Goal: Task Accomplishment & Management: Use online tool/utility

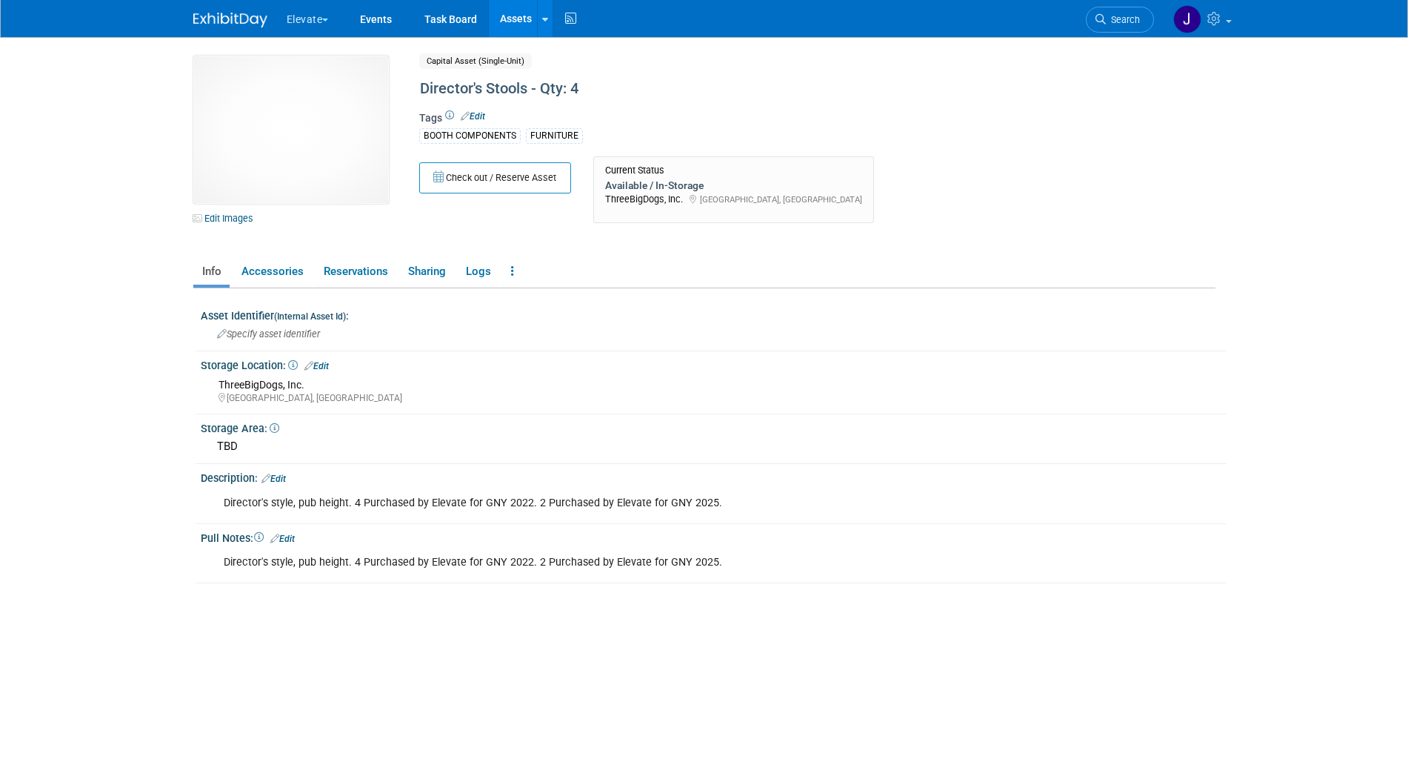
click at [314, 18] on button "Elevate" at bounding box center [316, 16] width 62 height 33
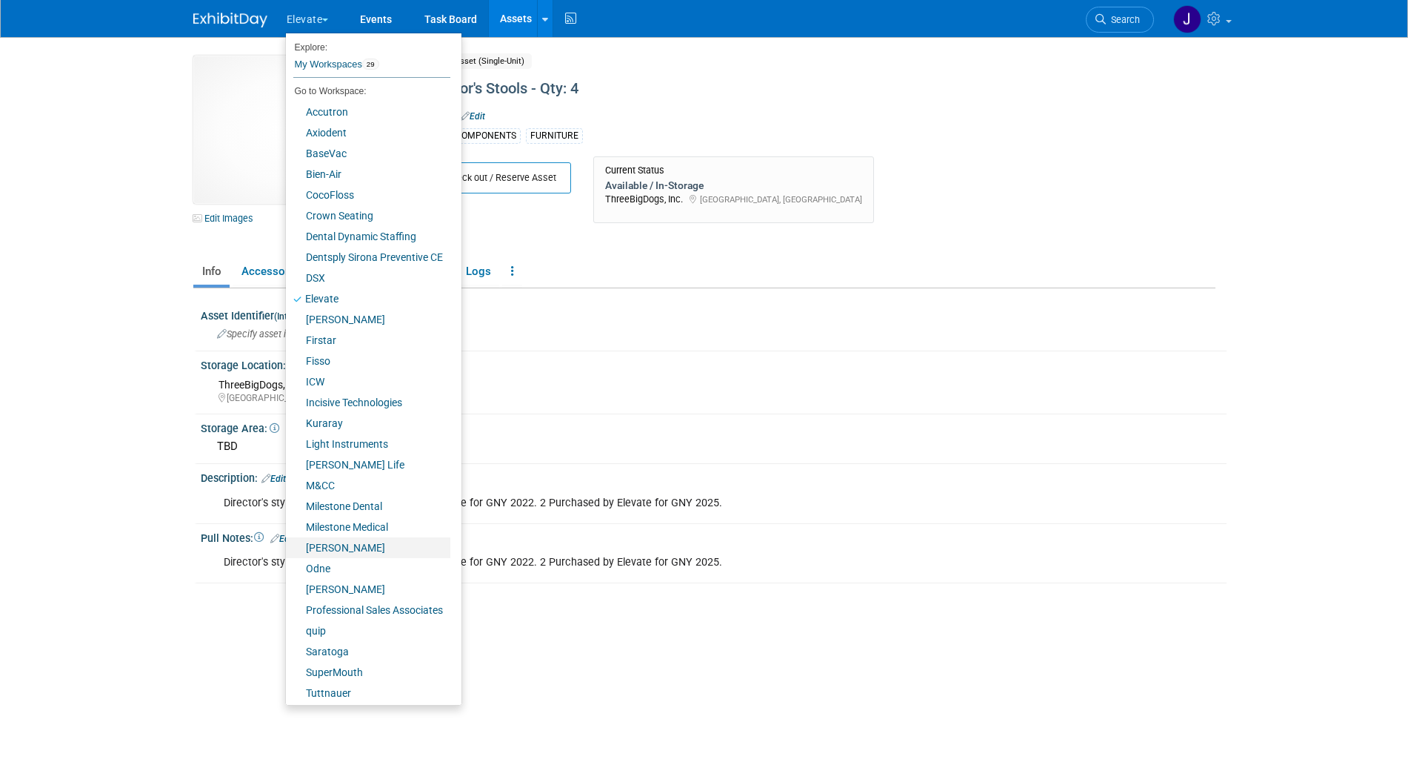
click at [372, 549] on link "[PERSON_NAME]" at bounding box center [368, 547] width 164 height 21
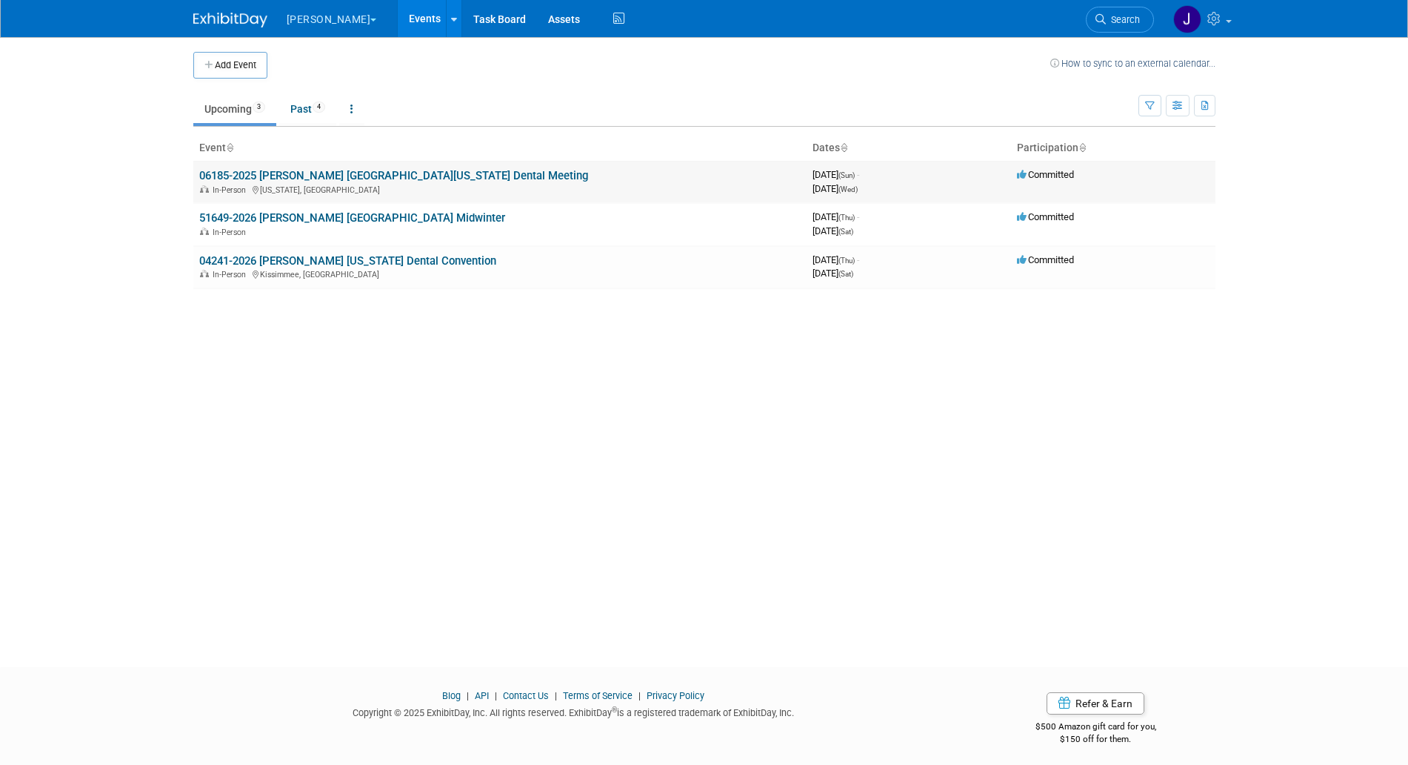
click at [405, 176] on link "06185-2025 [PERSON_NAME] [GEOGRAPHIC_DATA][US_STATE] Dental Meeting" at bounding box center [393, 175] width 389 height 13
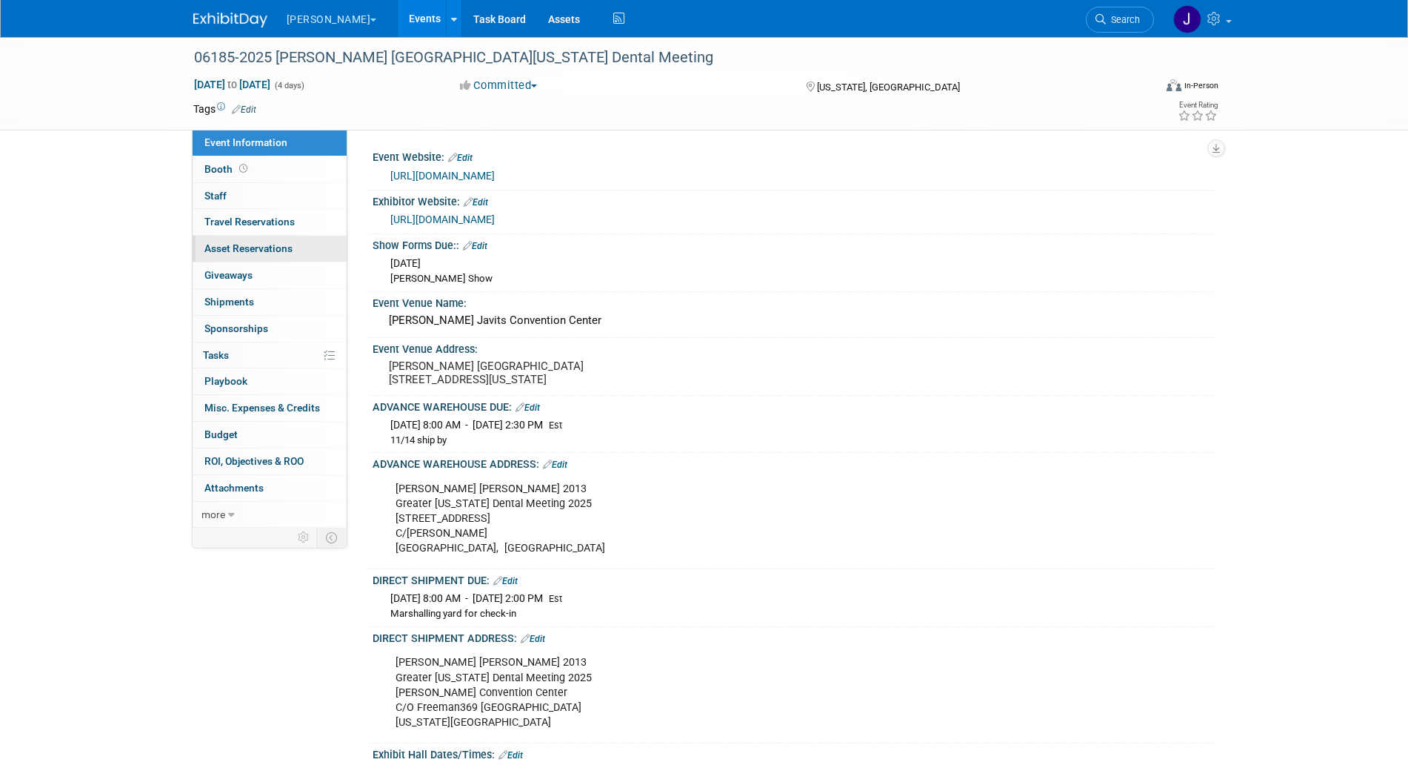
click at [285, 236] on link "0 Asset Reservations 0" at bounding box center [270, 249] width 154 height 26
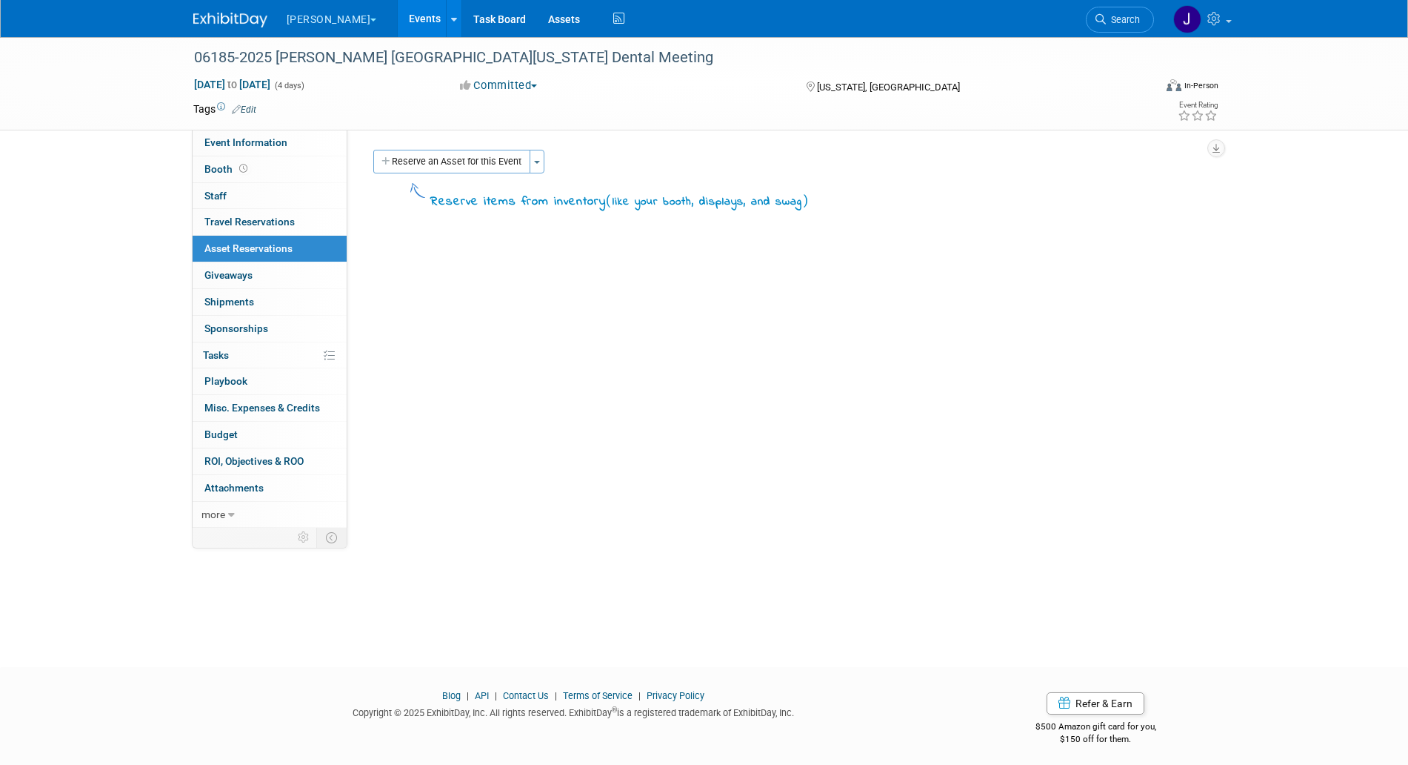
click at [546, 159] on div "Reserve an Asset for this Event Toggle Dropdown New asset reservation Copy asse…" at bounding box center [787, 163] width 835 height 27
click at [542, 164] on button "Toggle Dropdown" at bounding box center [537, 162] width 15 height 24
click at [556, 215] on link "Copy asset reservations from another event" at bounding box center [652, 215] width 244 height 25
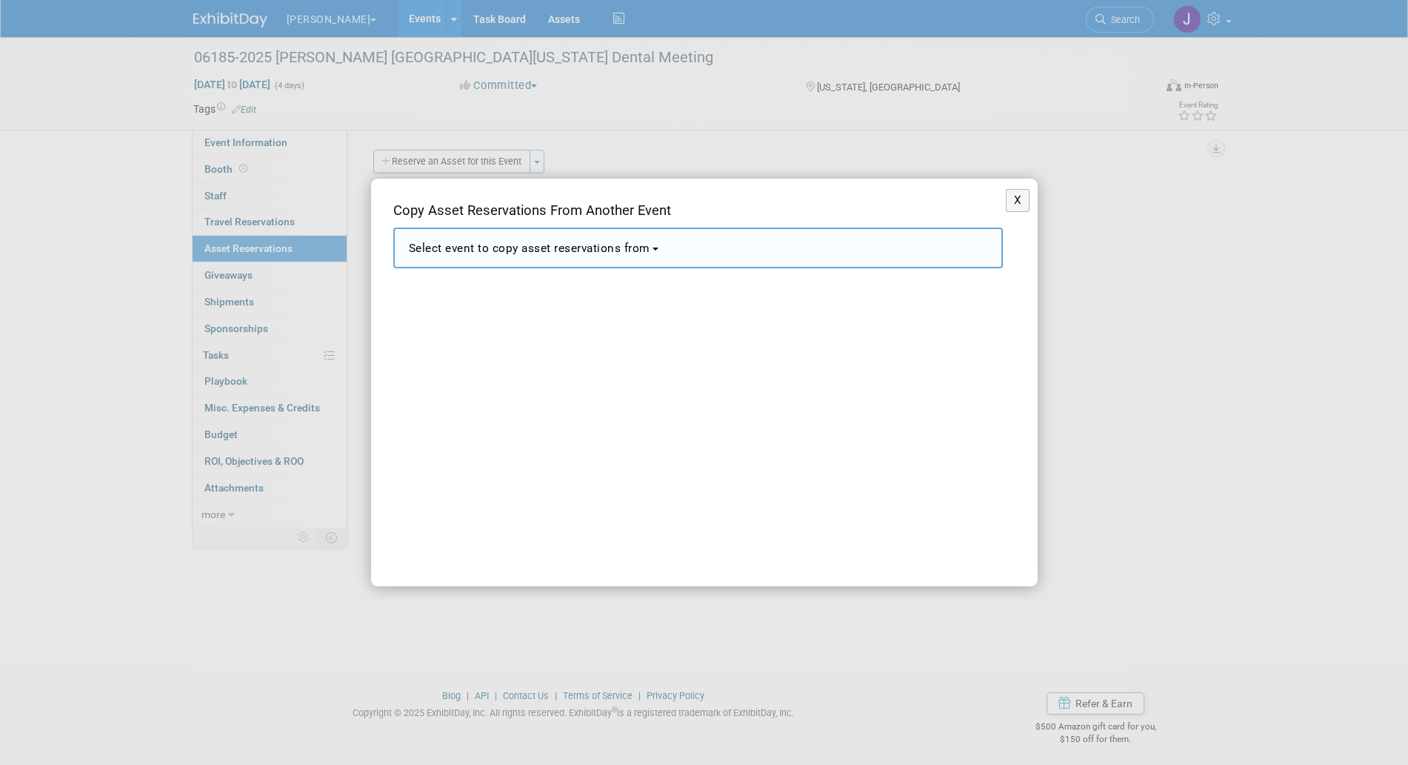
click at [619, 247] on span "Select event to copy asset reservations from" at bounding box center [530, 248] width 242 height 13
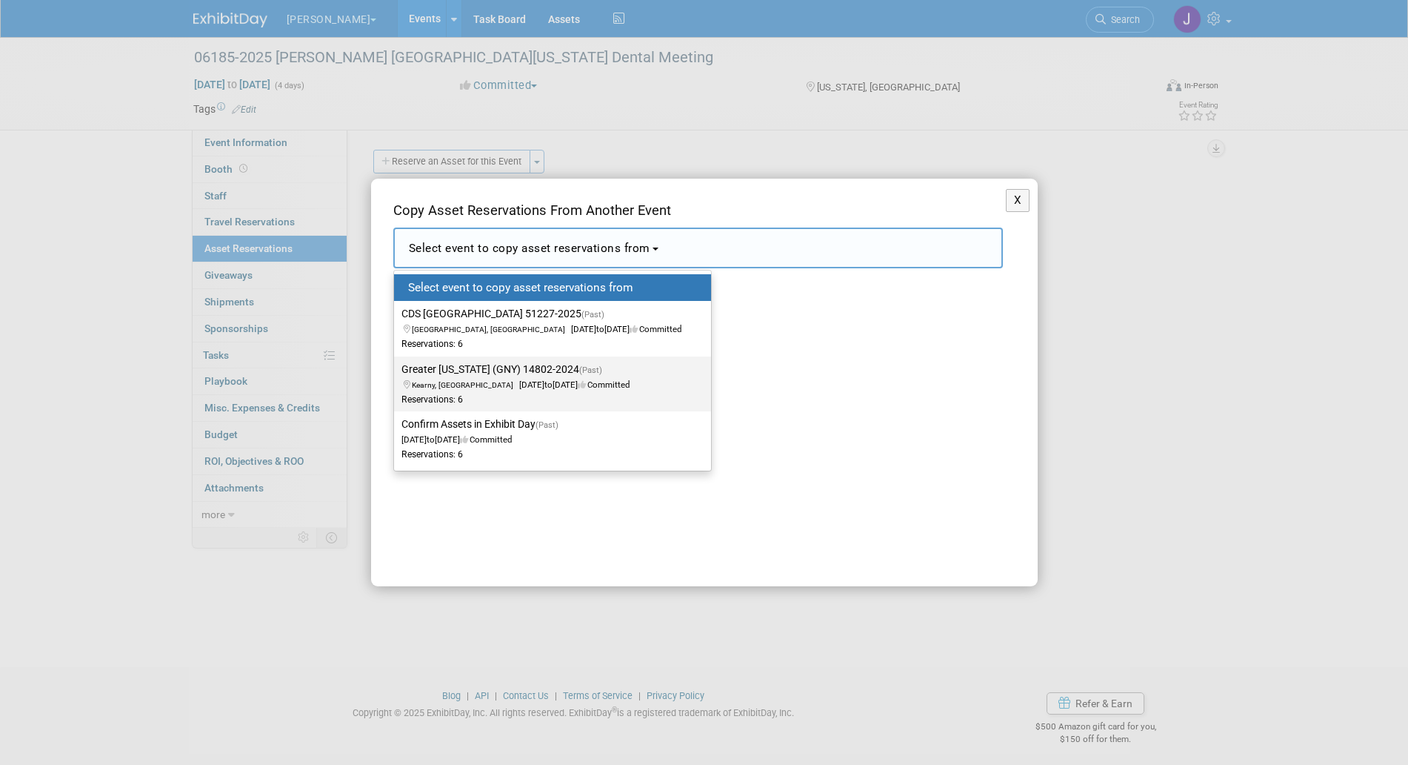
click at [548, 388] on span "Kearny, NJ Dec 1, 2024 to Dec 4, 2024 Committed" at bounding box center [516, 377] width 228 height 25
click at [396, 374] on input "Greater New York (GNY) 14802-2024 (Past) Kearny, NJ Dec 1, 2024 to Dec 4, 2024 …" at bounding box center [392, 370] width 10 height 10
select select "11109304"
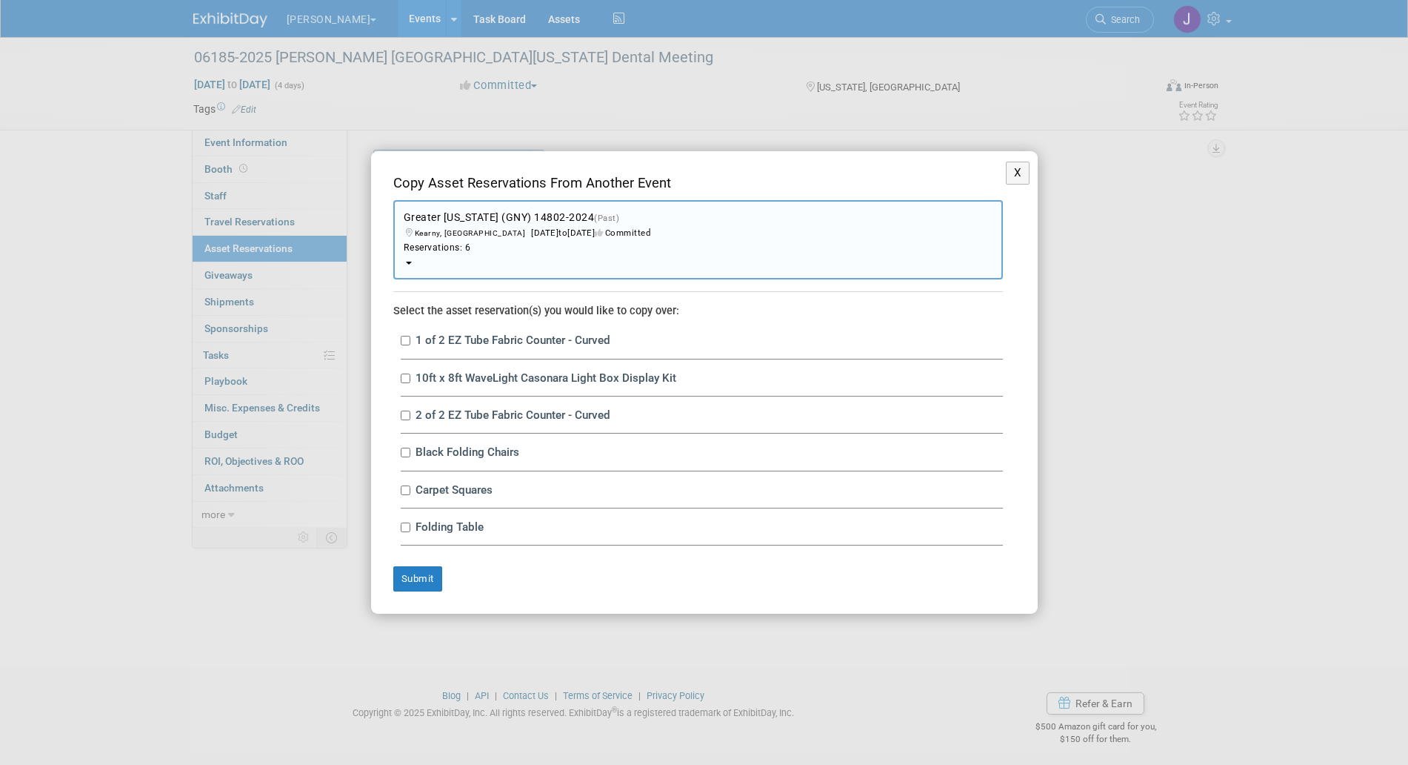
click at [485, 336] on label "1 of 2 EZ Tube Fabric Counter - Curved" at bounding box center [707, 340] width 592 height 14
click at [410, 336] on input "1 of 2 EZ Tube Fabric Counter - Curved" at bounding box center [406, 341] width 10 height 10
checkbox input "true"
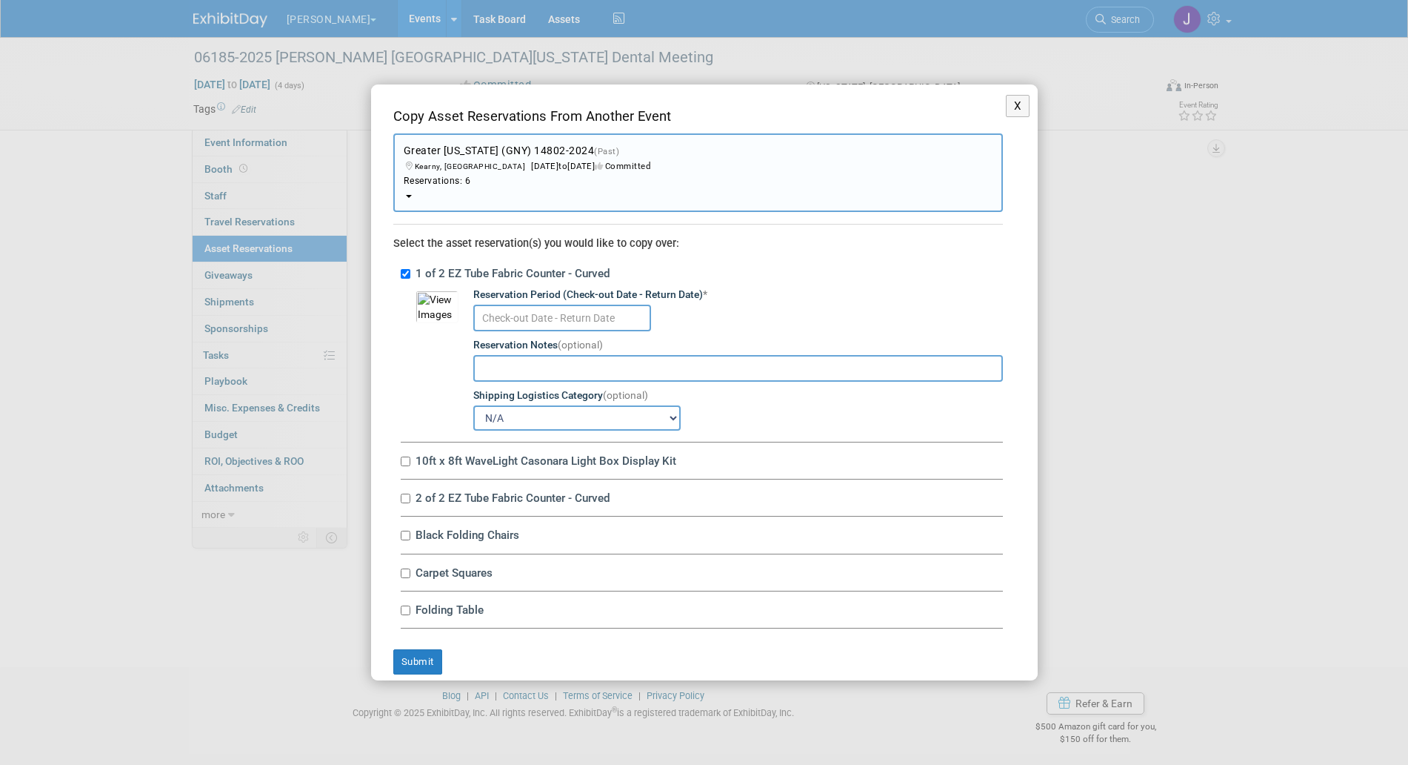
click at [485, 467] on label "10ft x 8ft WaveLight Casonara Light Box Display Kit" at bounding box center [707, 460] width 592 height 14
click at [410, 466] on input "10ft x 8ft WaveLight Casonara Light Box Display Kit" at bounding box center [406, 461] width 10 height 10
checkbox input "true"
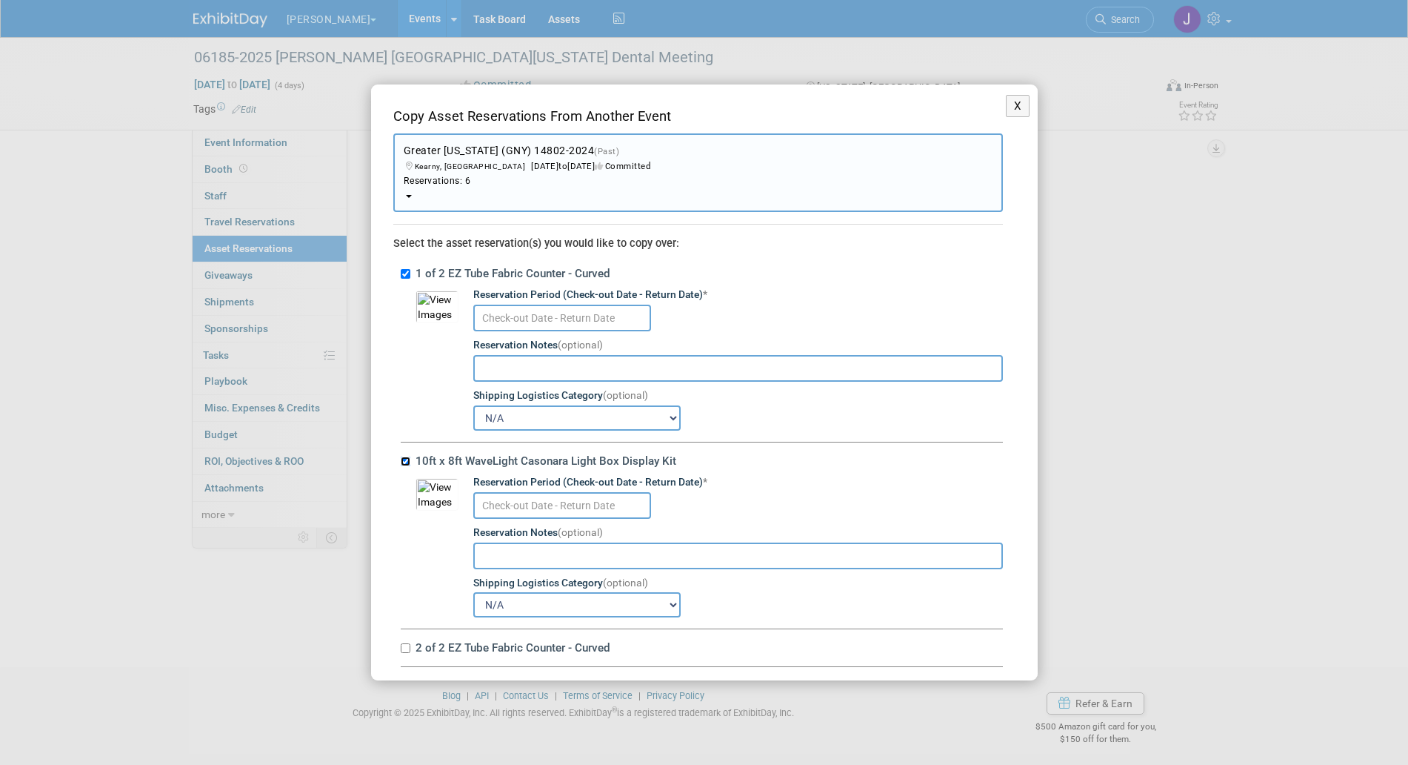
scroll to position [167, 0]
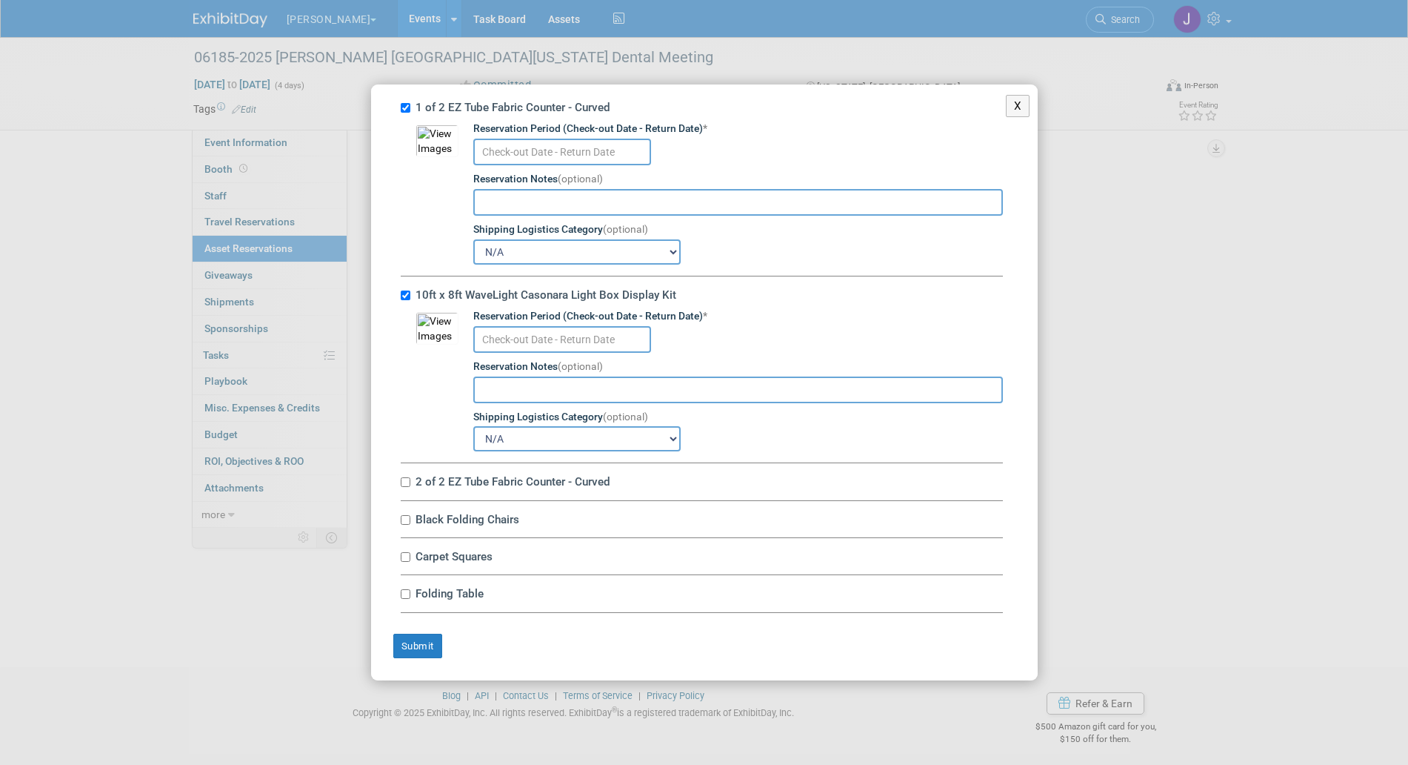
click at [452, 488] on label "2 of 2 EZ Tube Fabric Counter - Curved" at bounding box center [707, 481] width 592 height 14
click at [410, 487] on input "2 of 2 EZ Tube Fabric Counter - Curved" at bounding box center [406, 482] width 10 height 10
checkbox input "true"
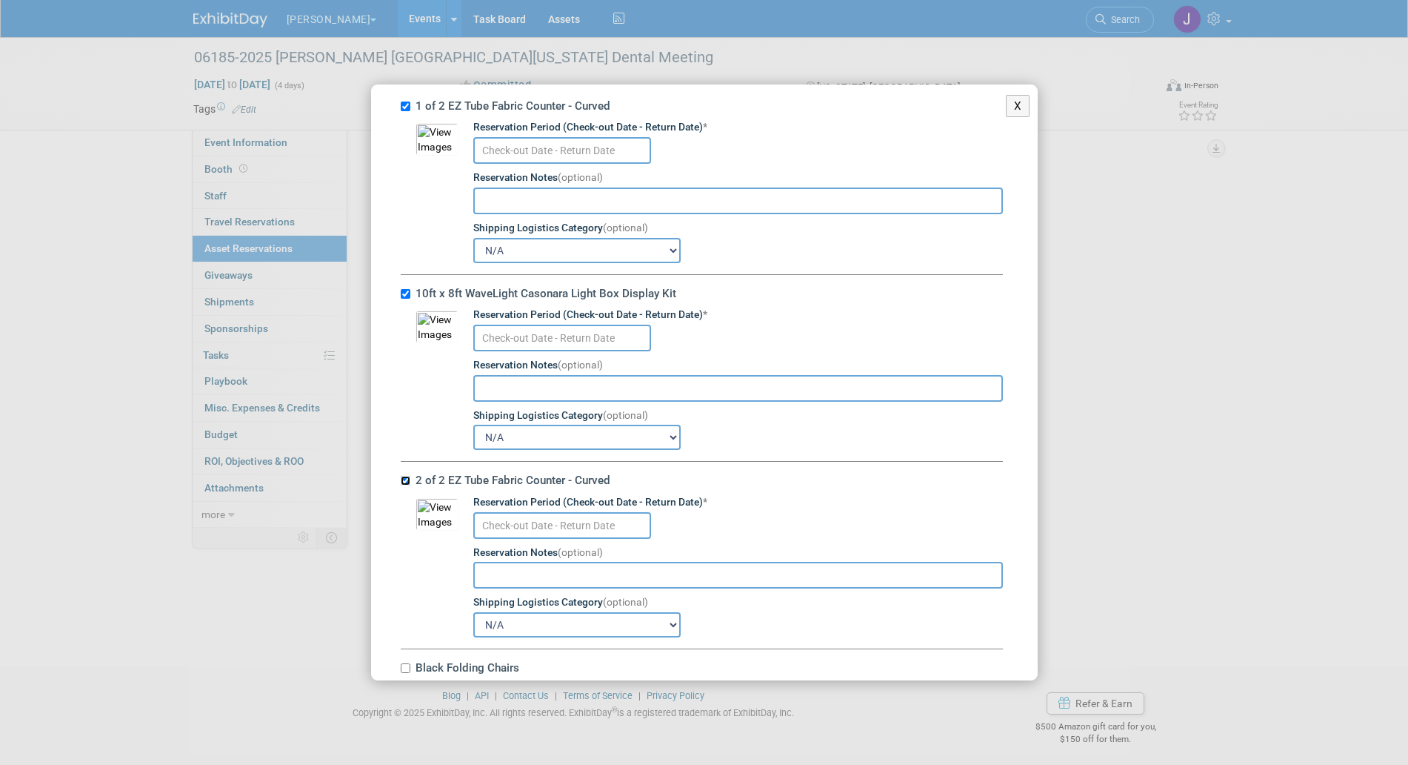
scroll to position [318, 0]
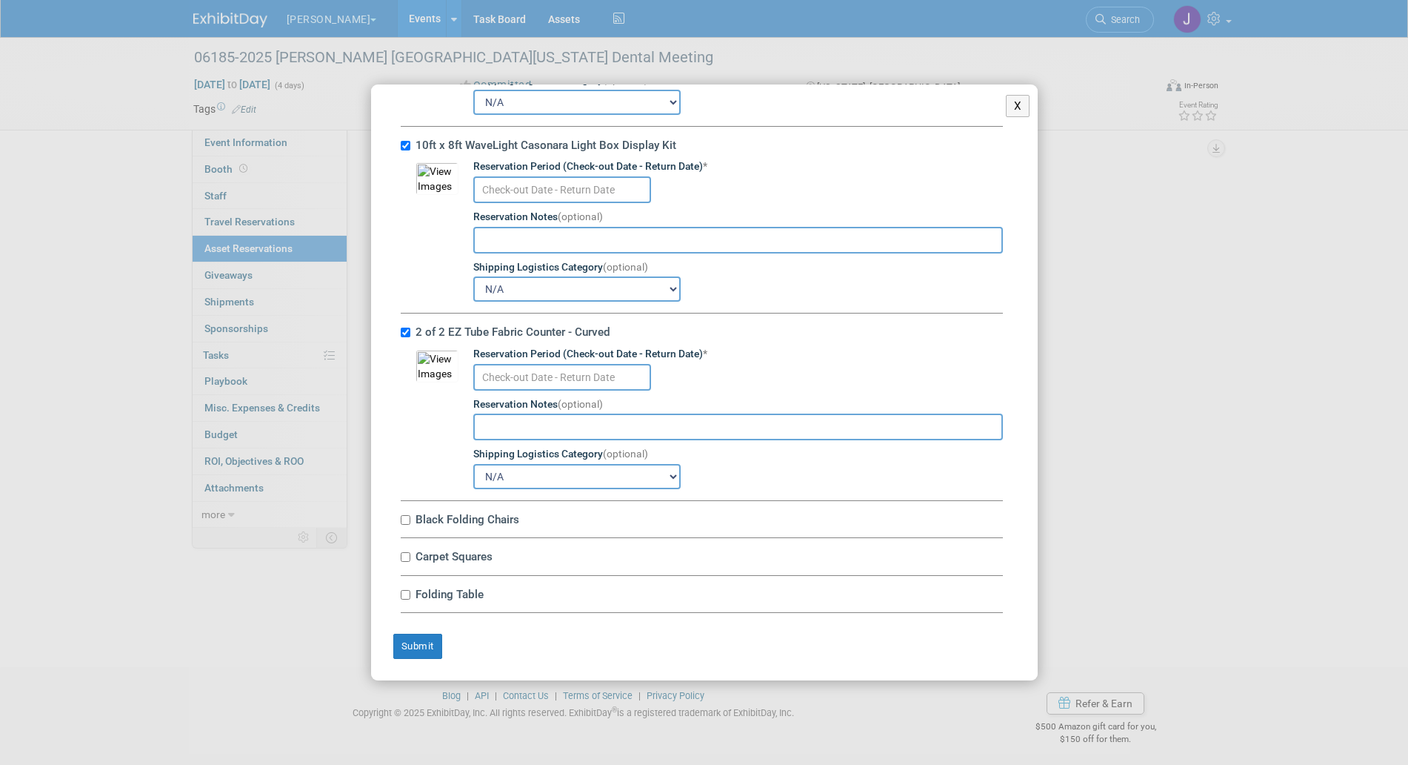
click at [425, 601] on div "Folding Table 10048085-10715838-7abce70a-d09a-45d2-900e-8b23f9d691d0.jpg Reserv…" at bounding box center [702, 594] width 602 height 37
click at [426, 597] on label "Folding Table" at bounding box center [707, 594] width 592 height 14
click at [410, 597] on input "Folding Table" at bounding box center [406, 595] width 10 height 10
checkbox input "true"
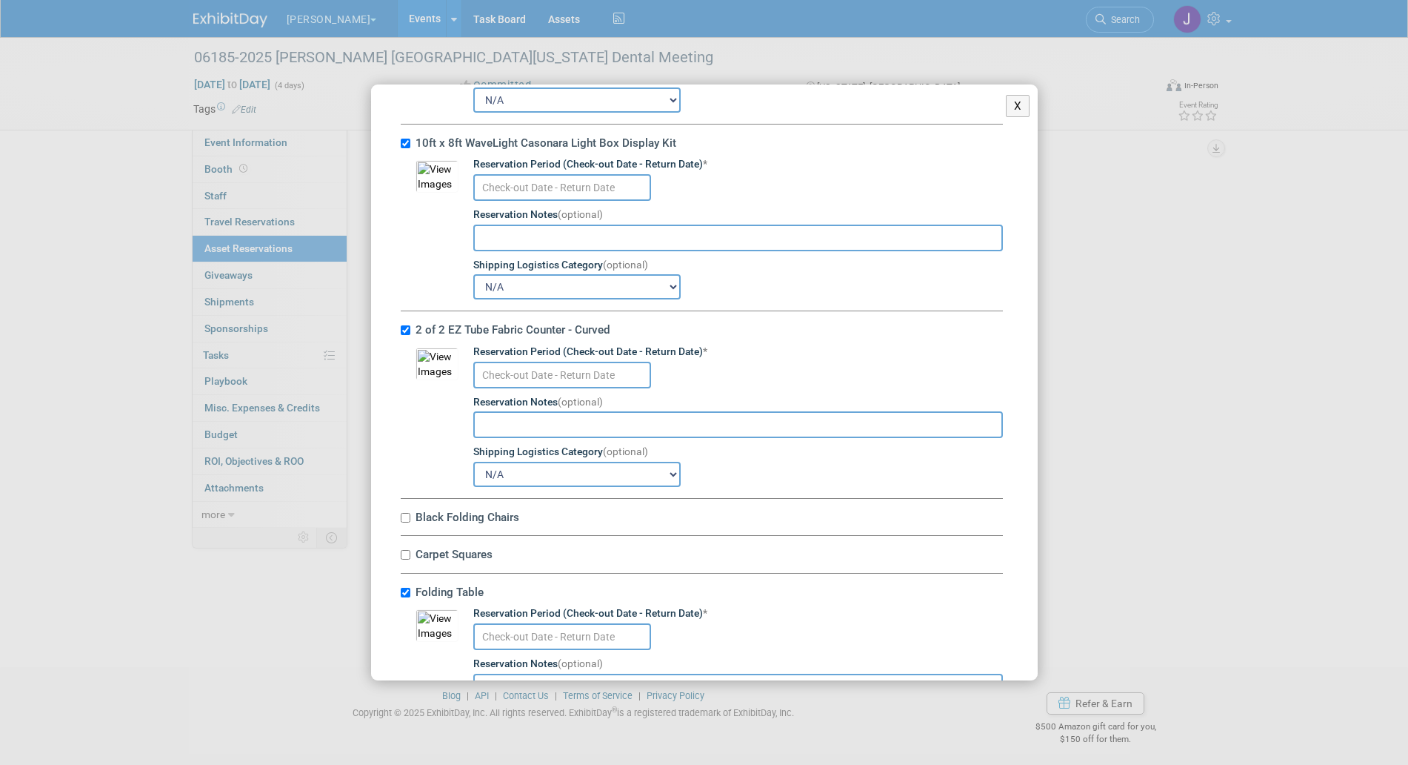
click at [447, 559] on label "Carpet Squares" at bounding box center [707, 554] width 592 height 14
click at [410, 559] on input "Carpet Squares" at bounding box center [406, 555] width 10 height 10
checkbox input "true"
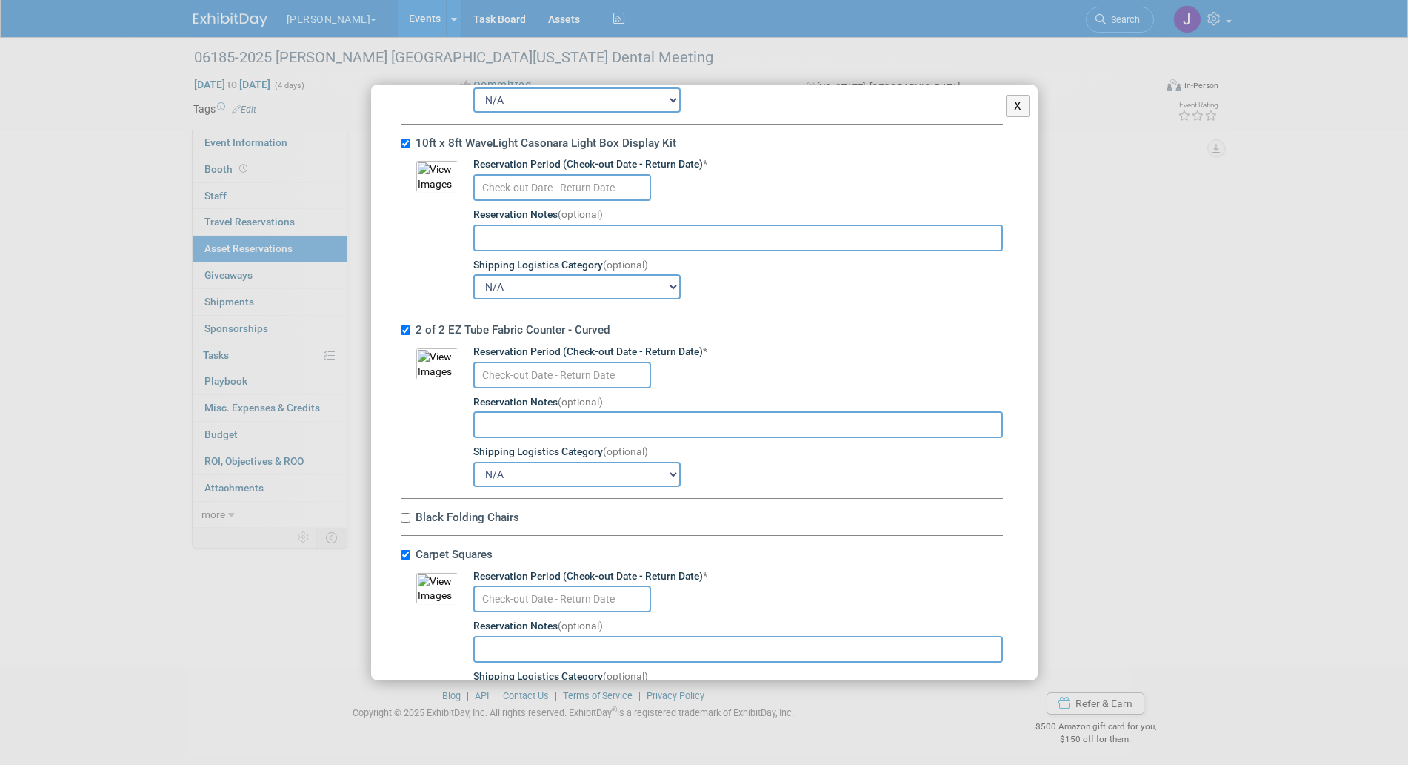
click at [455, 515] on label "Black Folding Chairs" at bounding box center [707, 517] width 592 height 14
click at [410, 515] on input "Black Folding Chairs" at bounding box center [406, 518] width 10 height 10
checkbox input "true"
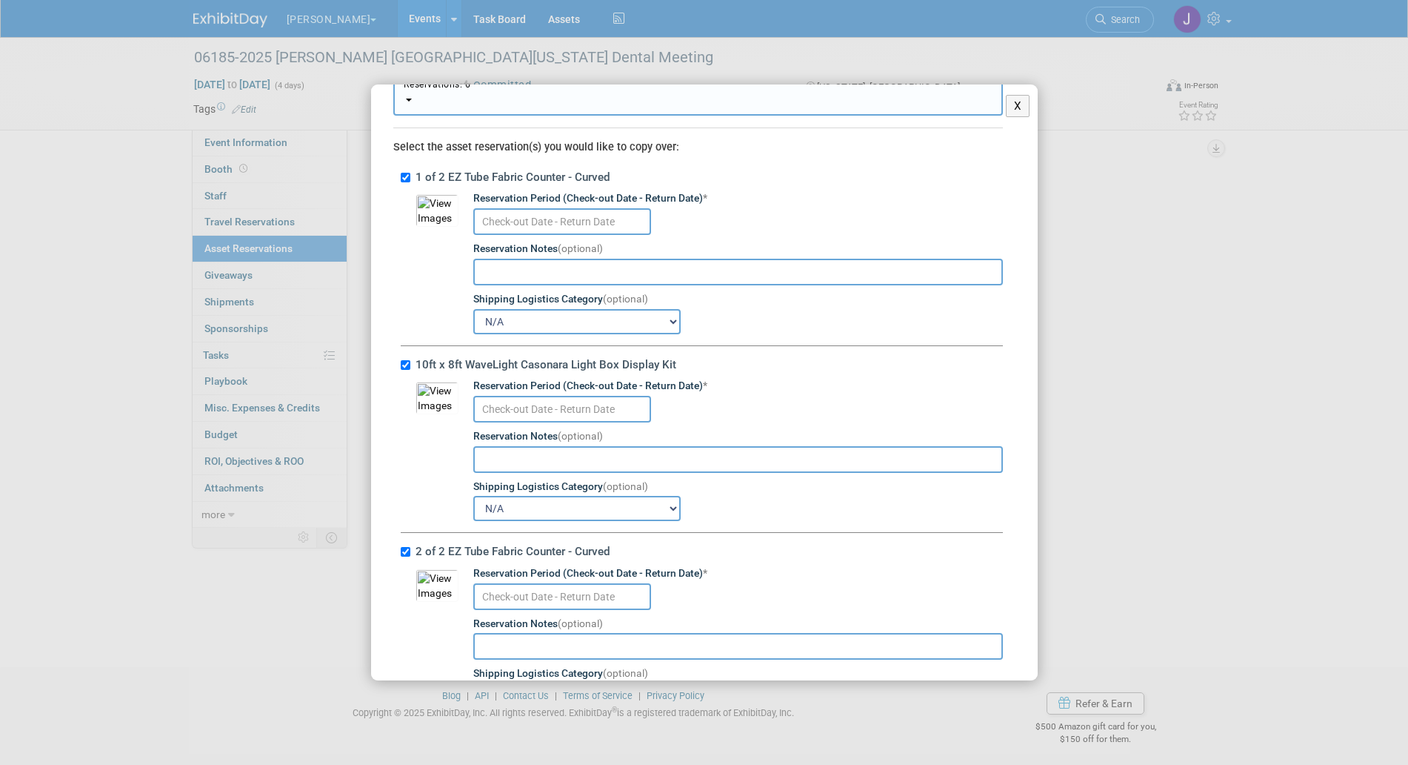
scroll to position [0, 0]
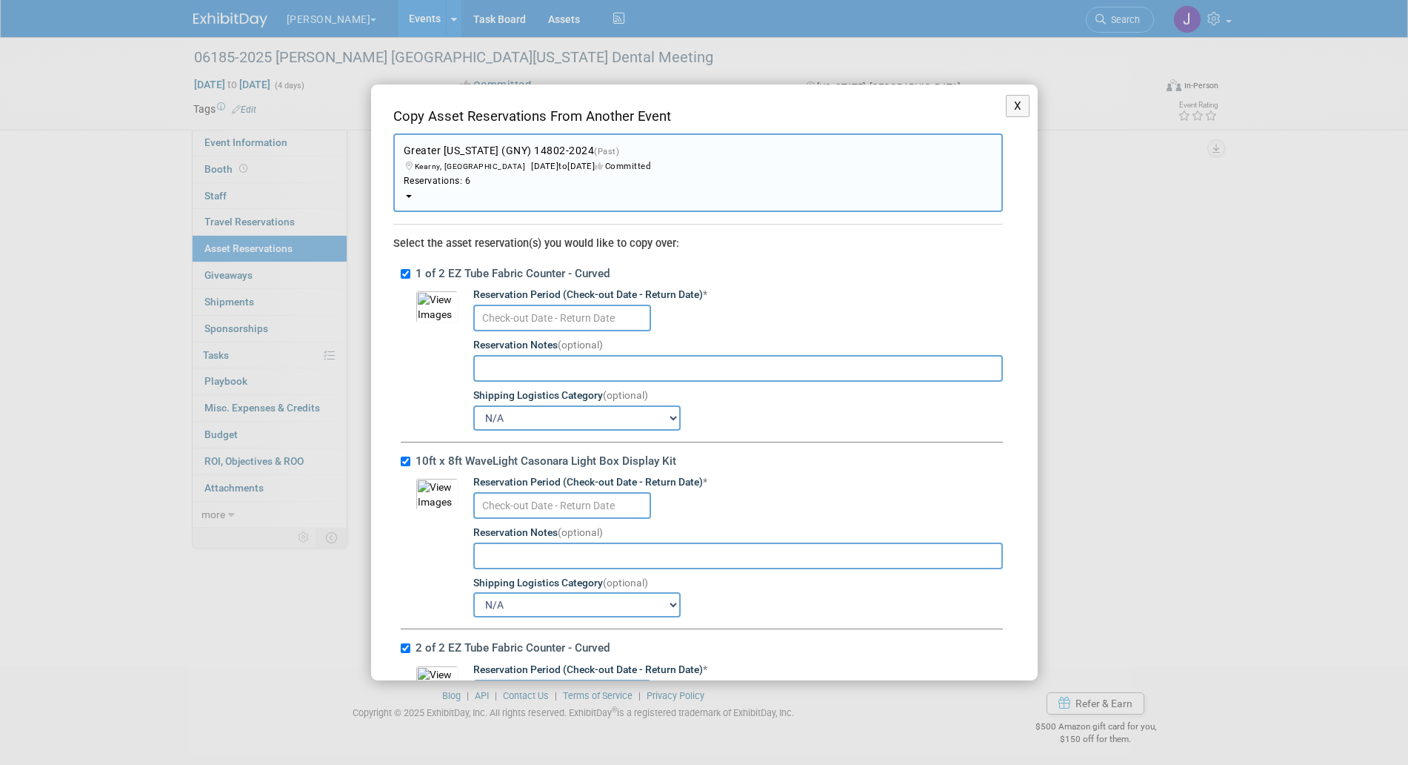
click at [545, 325] on input "text" at bounding box center [562, 318] width 178 height 27
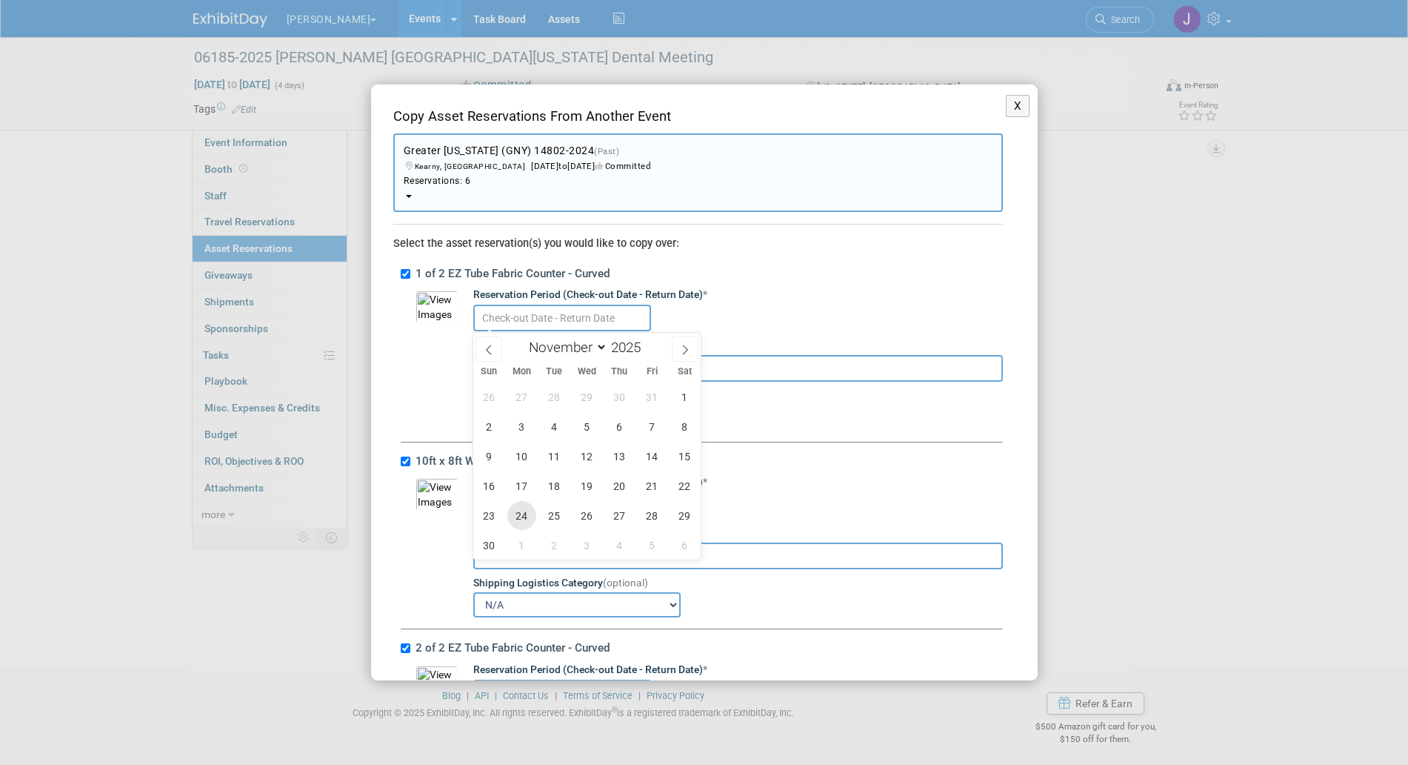
click at [530, 514] on span "24" at bounding box center [522, 515] width 29 height 29
click at [608, 546] on span "4" at bounding box center [619, 544] width 29 height 29
type input "Nov 24, 2025 to Dec 4, 2025"
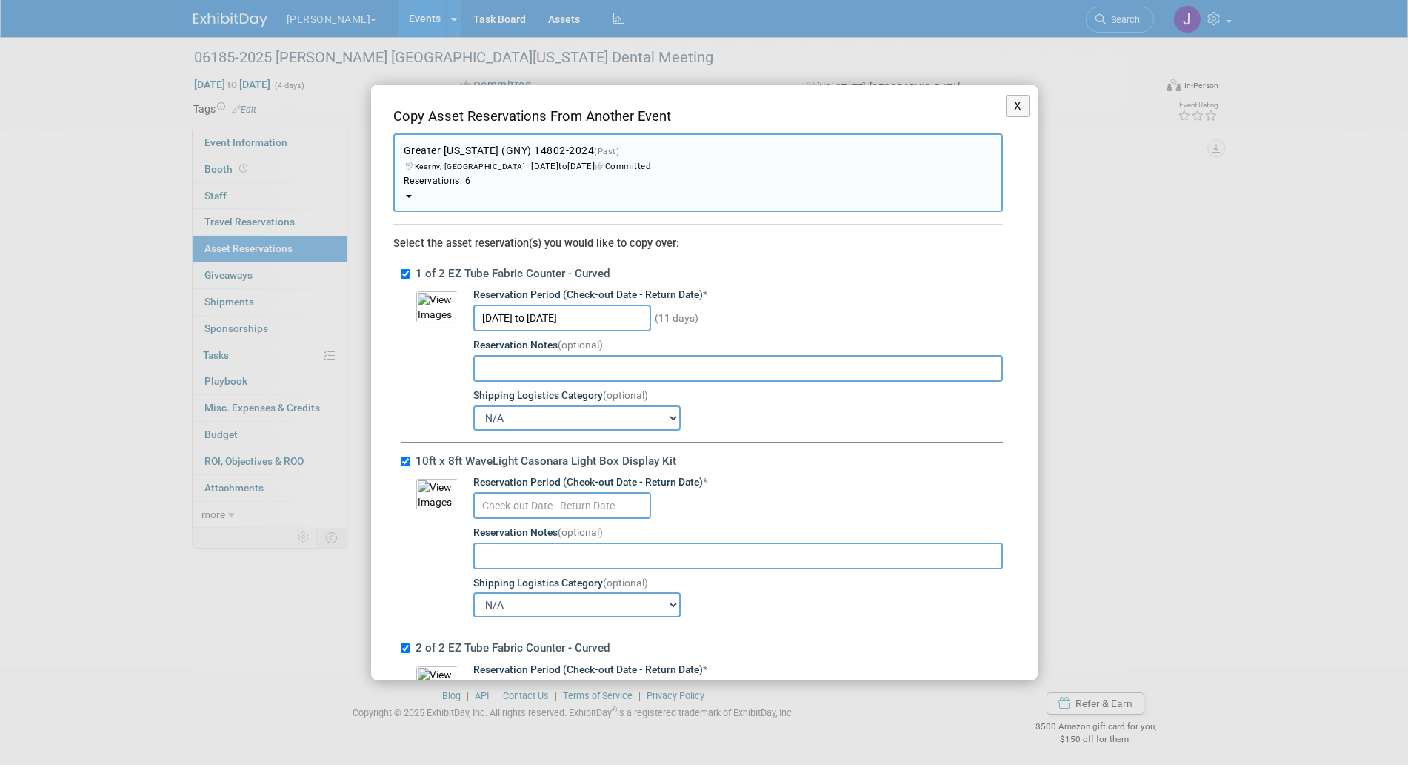
click at [536, 508] on input "text" at bounding box center [562, 505] width 178 height 27
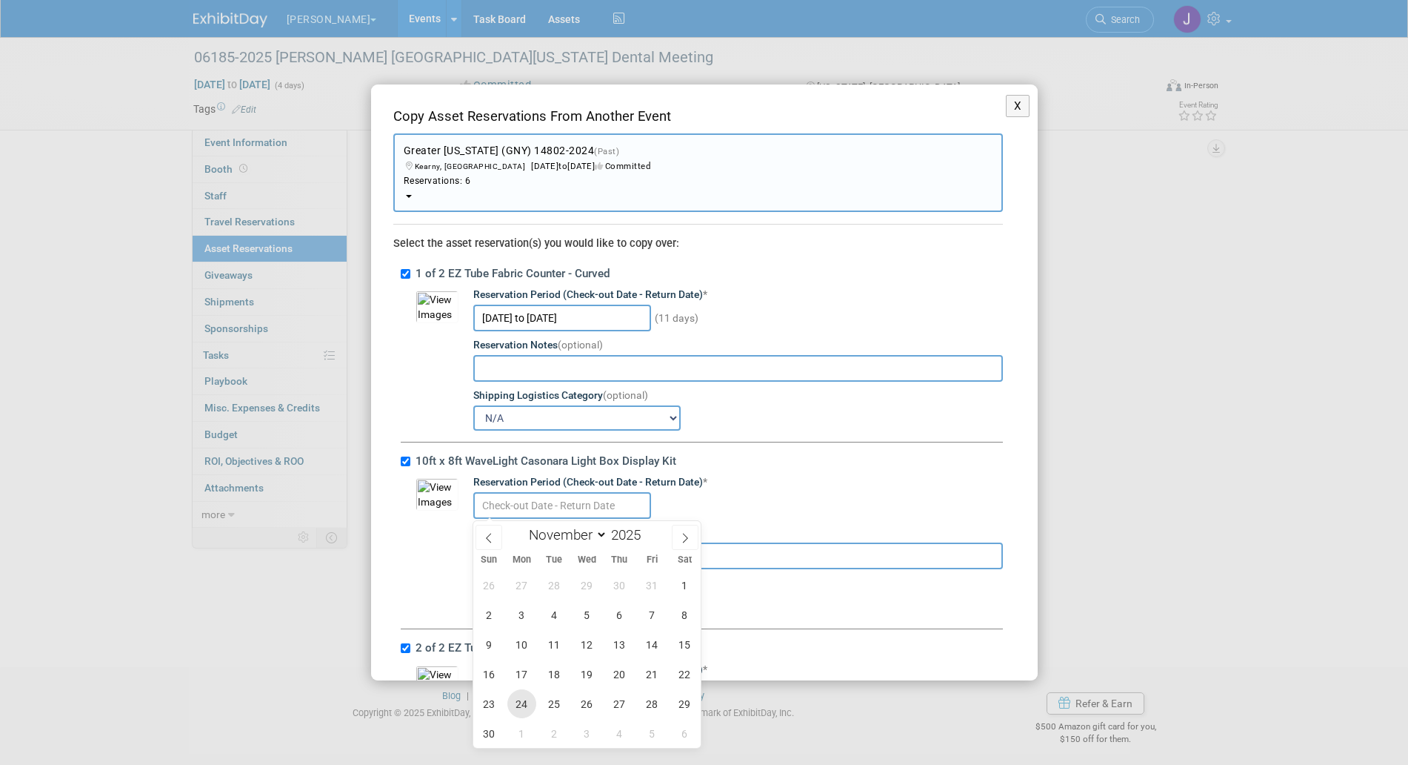
click at [525, 716] on span "24" at bounding box center [522, 703] width 29 height 29
click at [618, 735] on span "4" at bounding box center [619, 733] width 29 height 29
type input "Nov 24, 2025 to Dec 4, 2025"
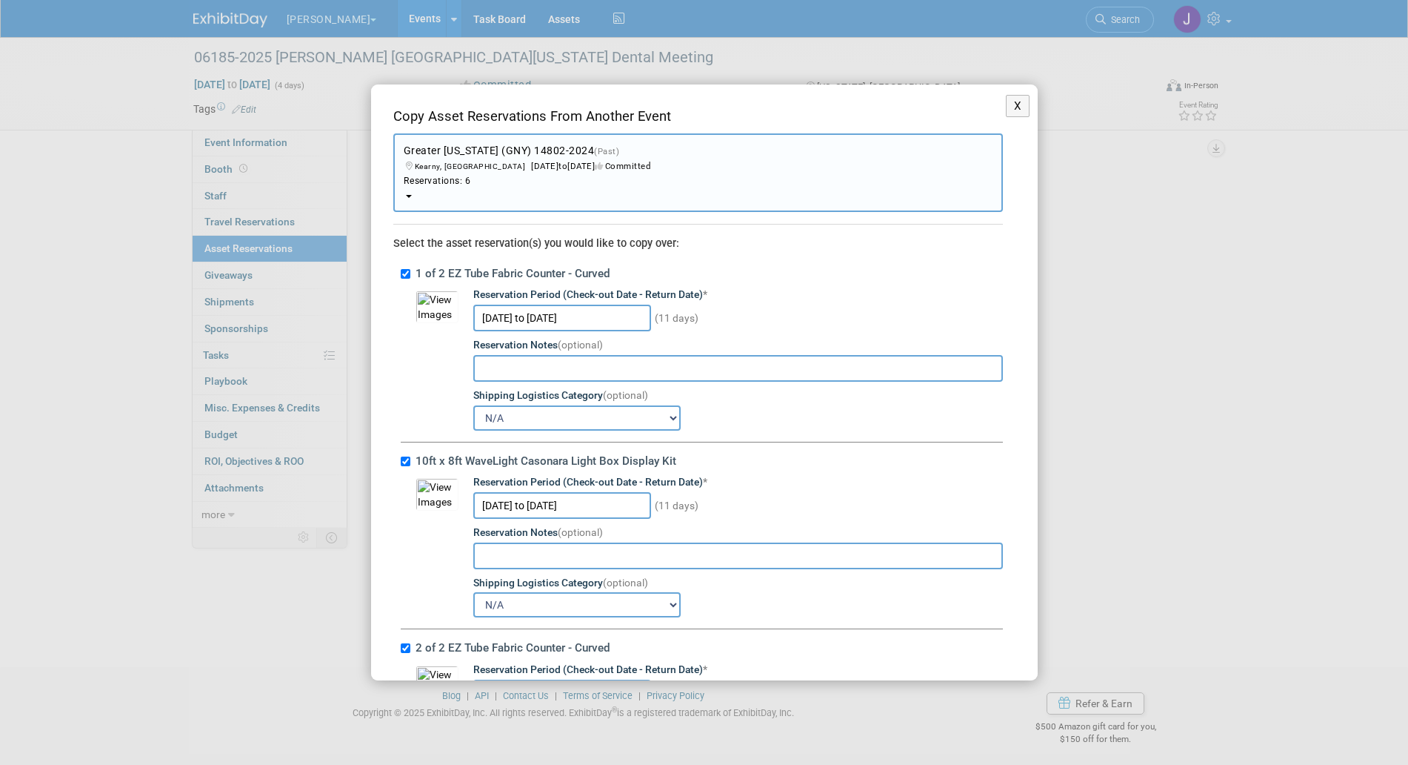
scroll to position [163, 0]
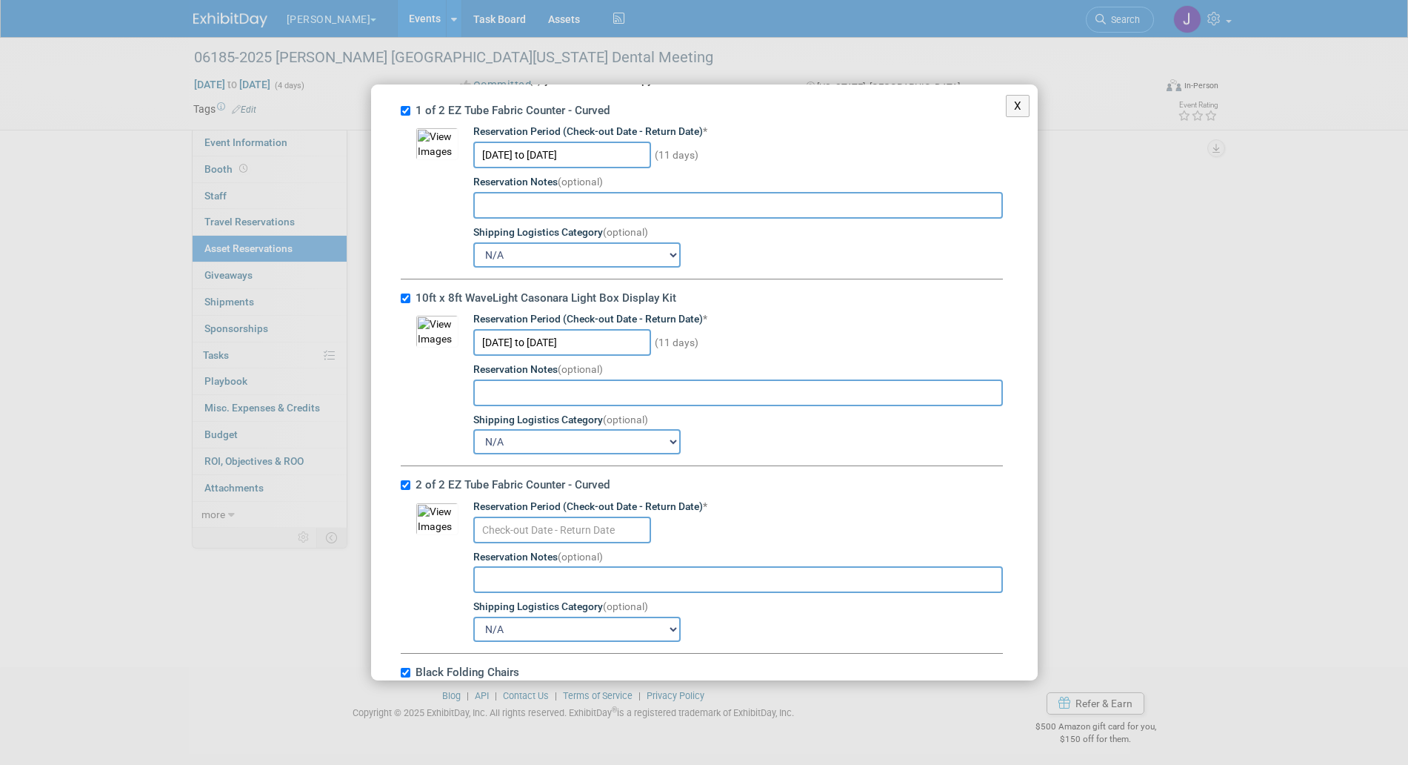
click at [565, 526] on input "text" at bounding box center [562, 529] width 178 height 27
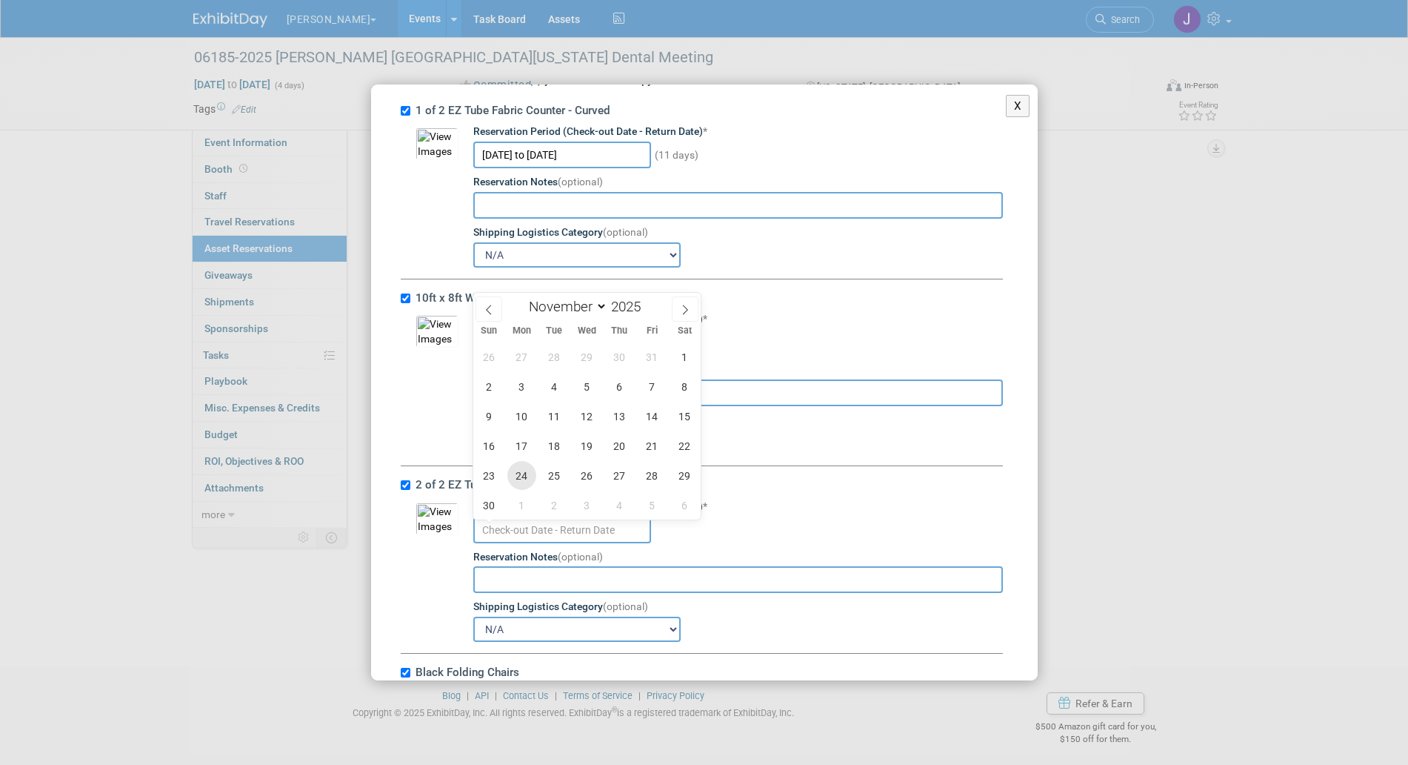
click at [529, 473] on span "24" at bounding box center [522, 475] width 29 height 29
click at [616, 509] on span "4" at bounding box center [619, 504] width 29 height 29
type input "Nov 24, 2025 to Dec 4, 2025"
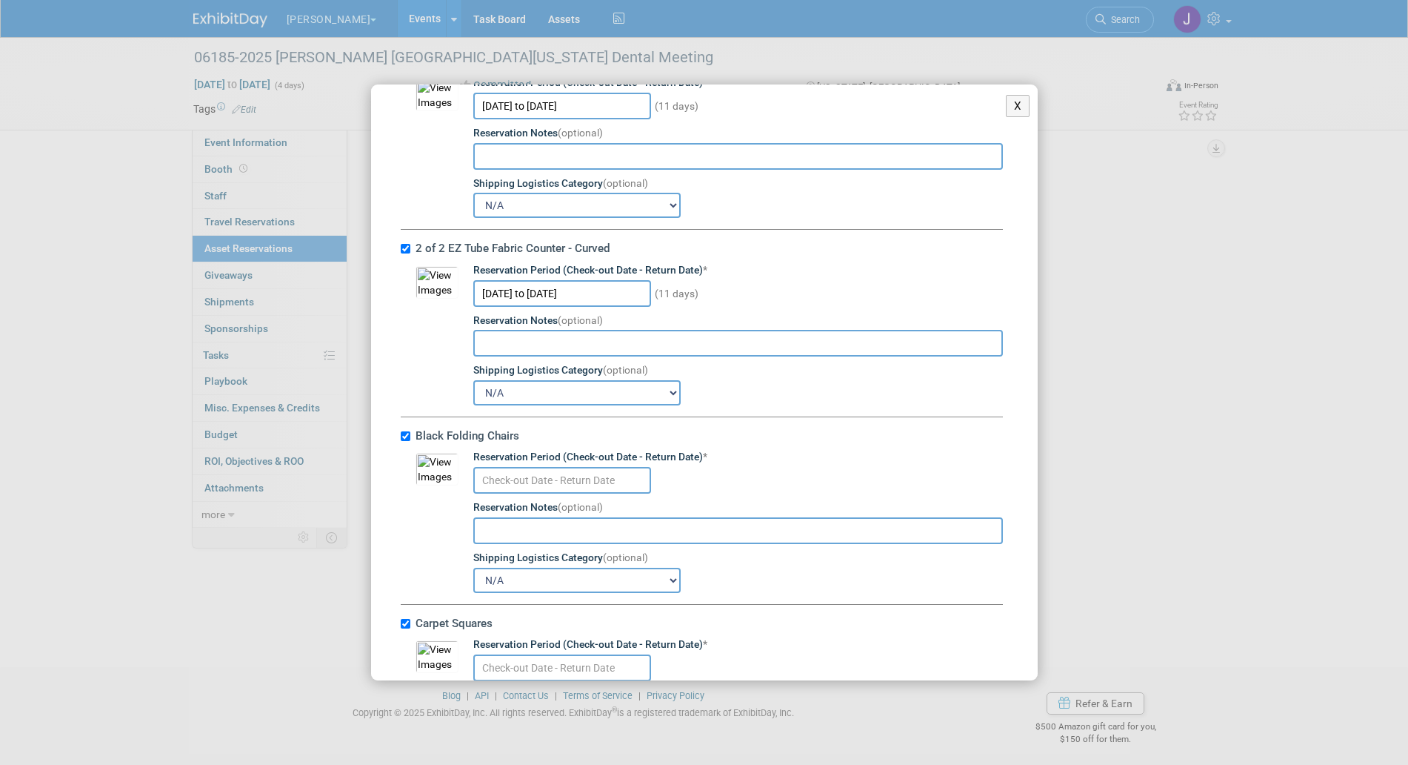
scroll to position [425, 0]
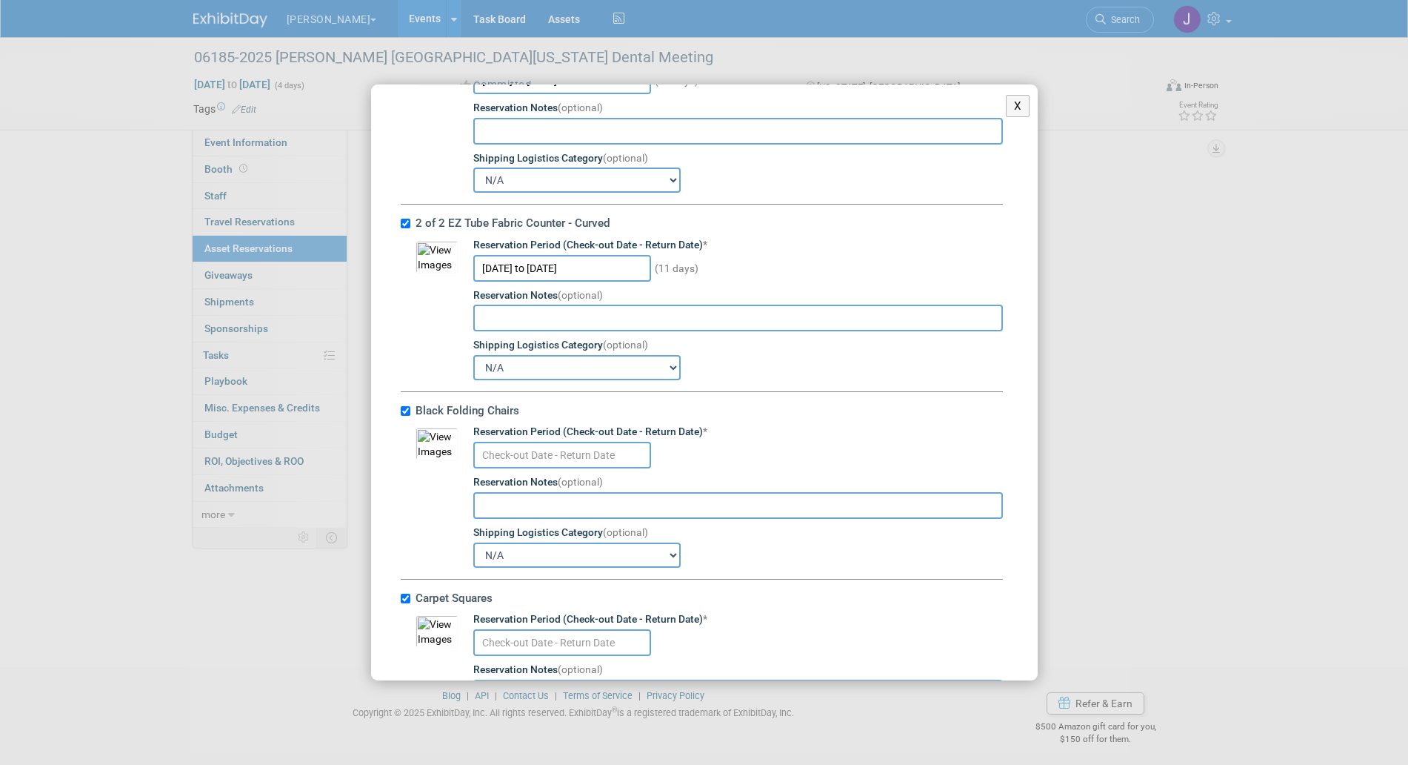
click at [568, 453] on input "text" at bounding box center [562, 455] width 178 height 27
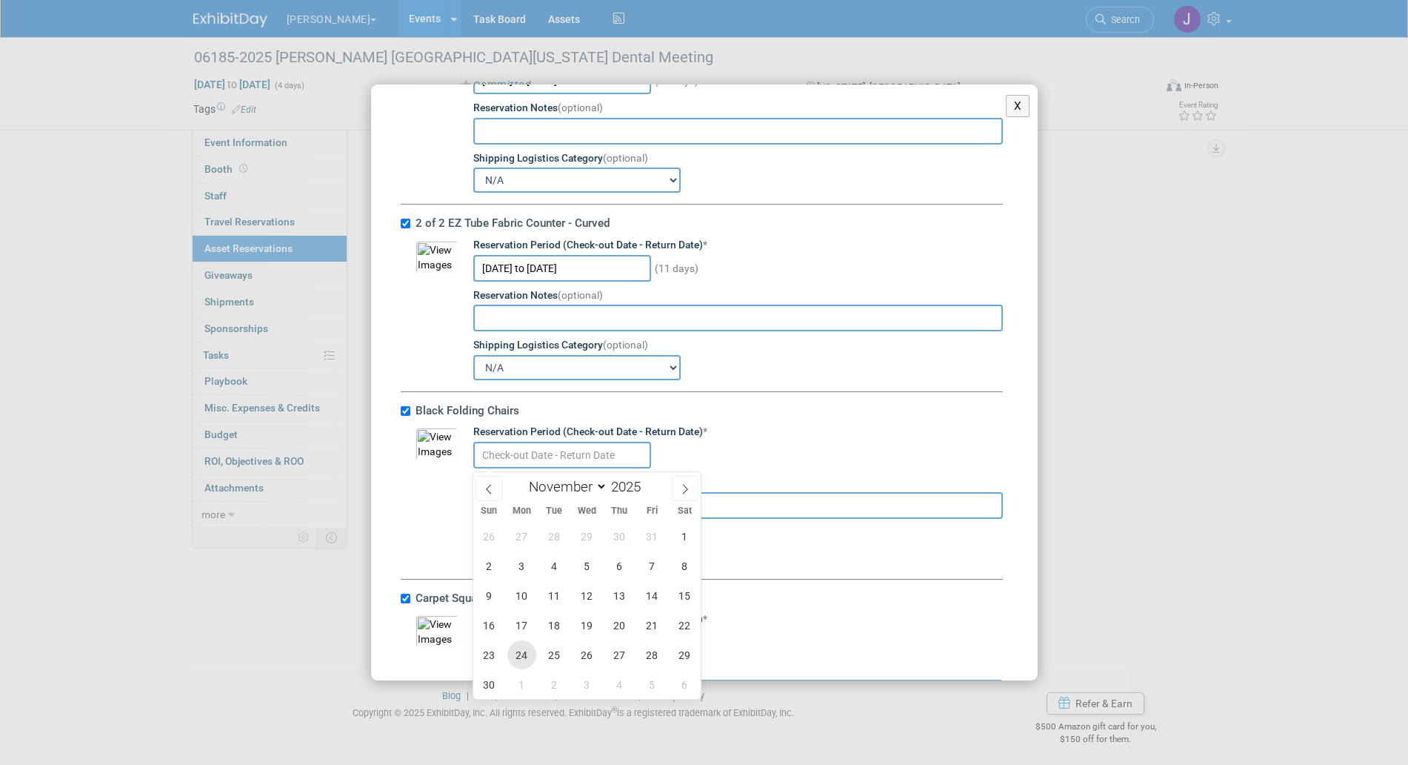
click at [525, 651] on span "24" at bounding box center [522, 654] width 29 height 29
click at [616, 686] on span "4" at bounding box center [619, 684] width 29 height 29
type input "Nov 24, 2025 to Dec 4, 2025"
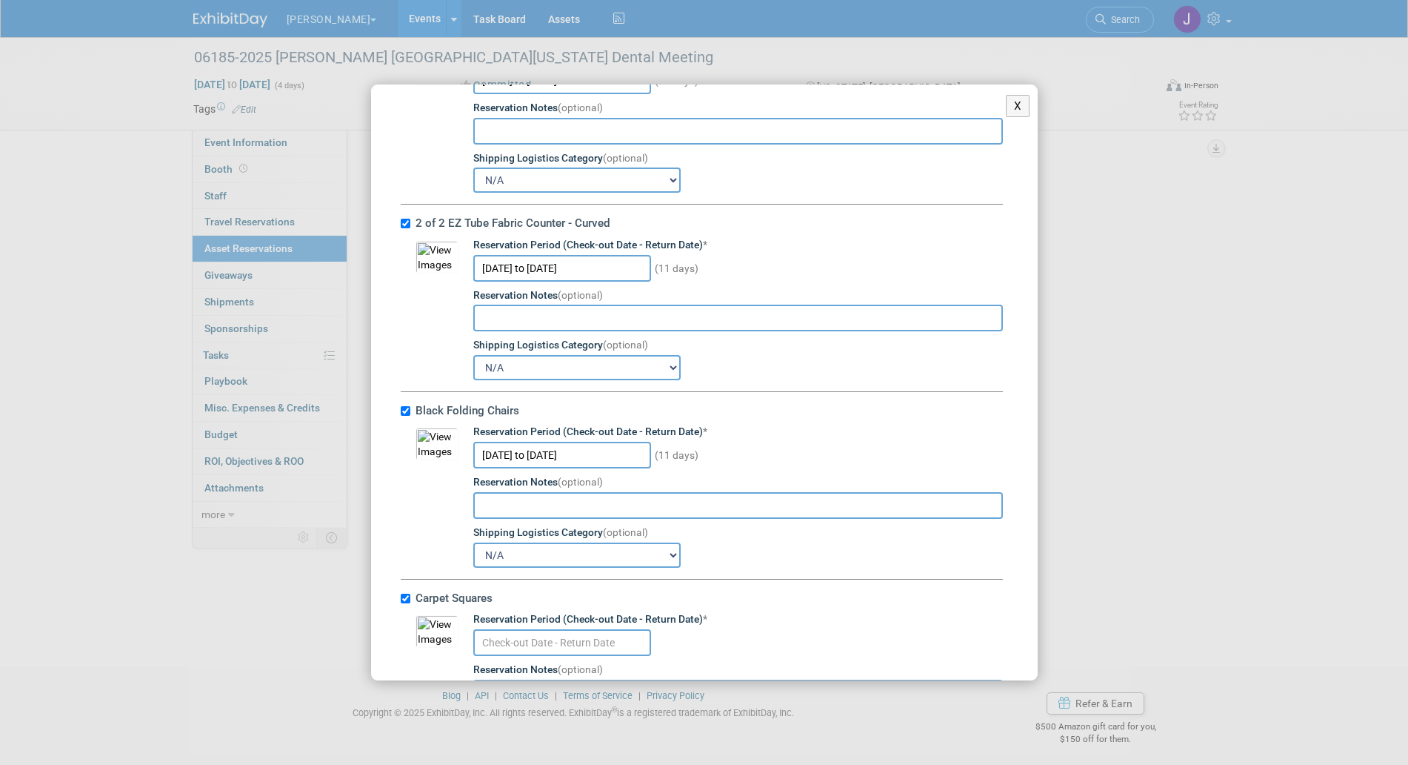
scroll to position [592, 0]
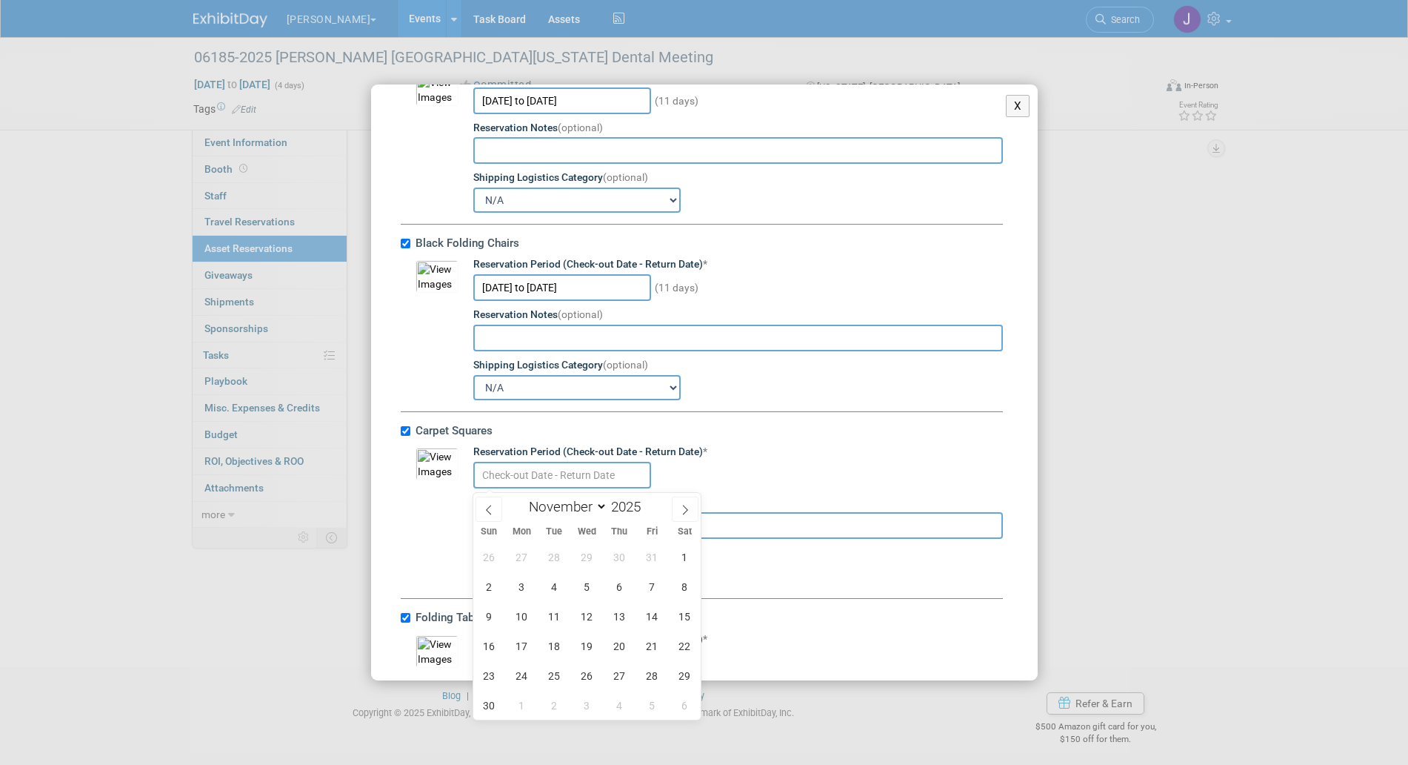
click at [614, 482] on input "text" at bounding box center [562, 475] width 178 height 27
click at [524, 677] on span "24" at bounding box center [522, 675] width 29 height 29
click at [620, 697] on span "4" at bounding box center [619, 705] width 29 height 29
type input "Nov 24, 2025 to Dec 4, 2025"
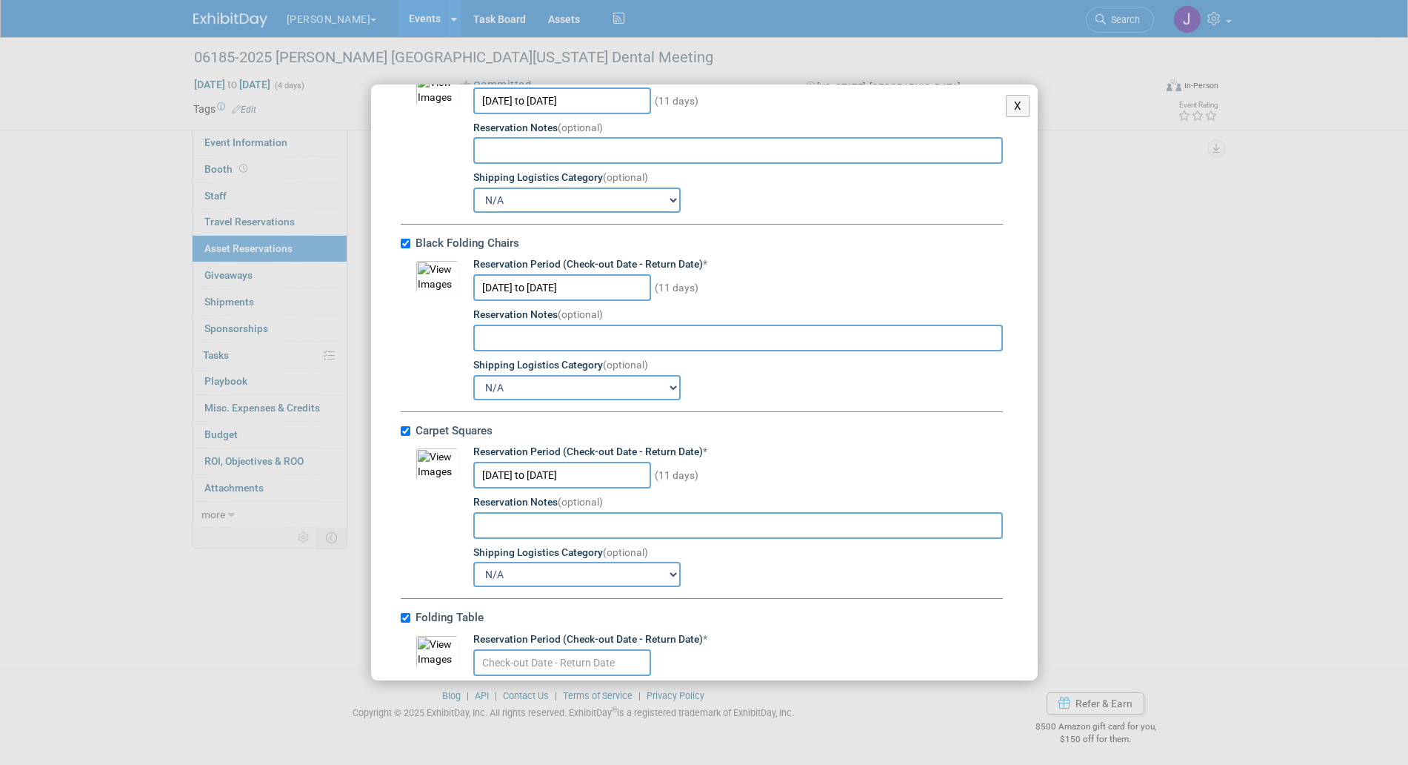
scroll to position [770, 0]
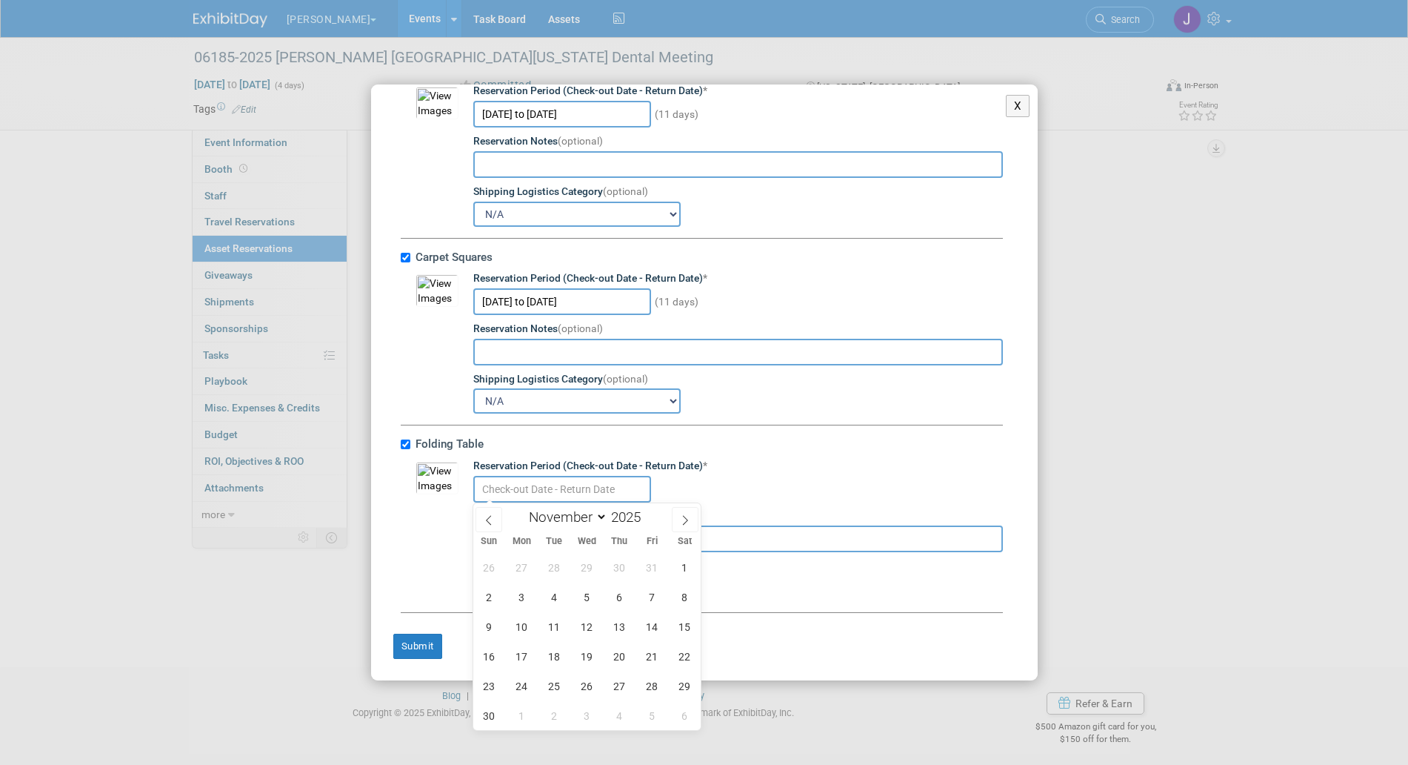
click at [582, 482] on input "text" at bounding box center [562, 489] width 178 height 27
click at [518, 683] on span "24" at bounding box center [522, 685] width 29 height 29
click at [608, 715] on span "4" at bounding box center [619, 715] width 29 height 29
type input "Nov 24, 2025 to Dec 4, 2025"
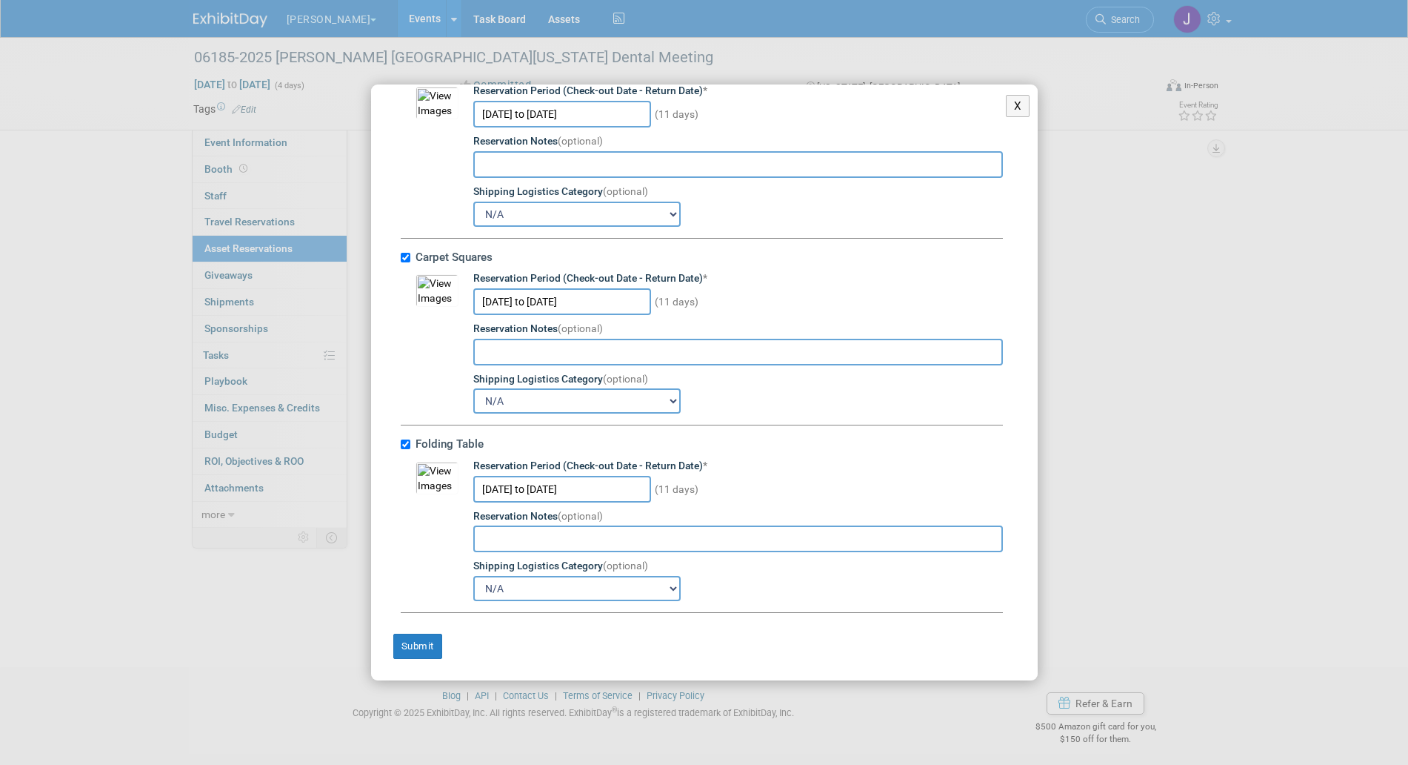
click at [544, 596] on select "N/A Advance Warehouse Direct Shipment Other" at bounding box center [576, 588] width 207 height 25
select select "2"
click at [473, 576] on select "N/A Advance Warehouse Direct Shipment Other" at bounding box center [576, 588] width 207 height 25
click at [590, 395] on select "N/A Advance Warehouse Direct Shipment Other" at bounding box center [576, 400] width 207 height 25
select select "2"
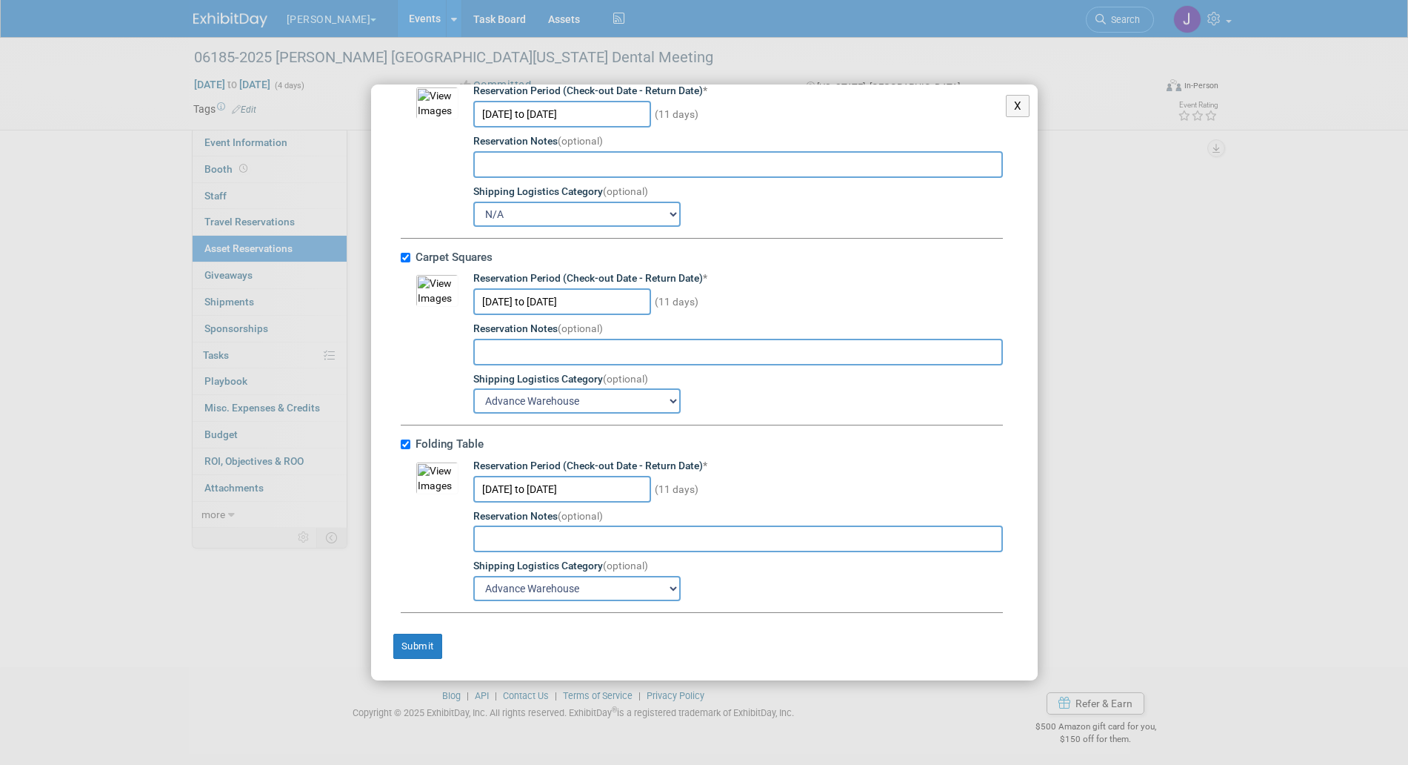
click at [473, 388] on select "N/A Advance Warehouse Direct Shipment Other" at bounding box center [576, 400] width 207 height 25
click at [599, 217] on select "N/A Advance Warehouse Direct Shipment Other" at bounding box center [576, 214] width 207 height 25
select select "2"
click at [473, 202] on select "N/A Advance Warehouse Direct Shipment Other" at bounding box center [576, 214] width 207 height 25
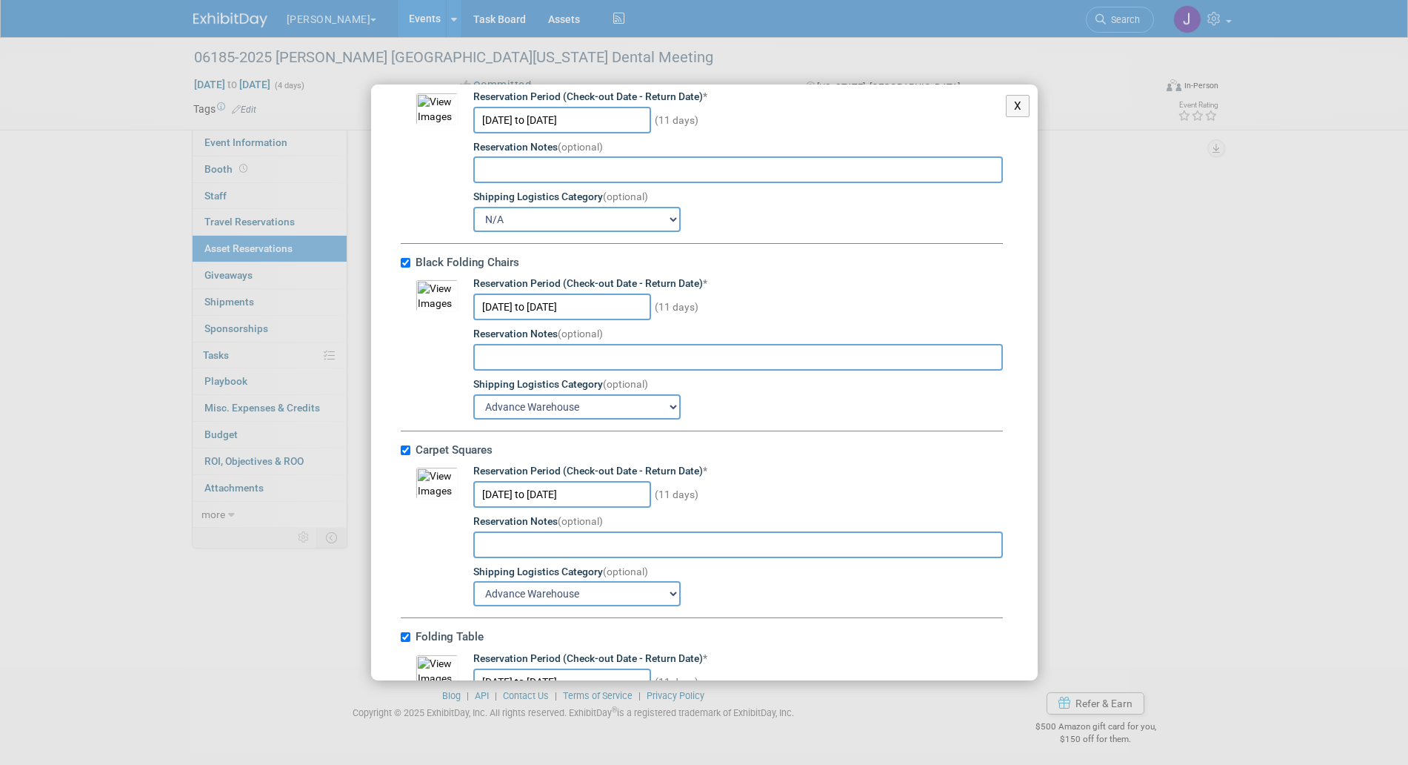
click at [597, 223] on select "N/A Advance Warehouse Direct Shipment Other" at bounding box center [576, 219] width 207 height 25
select select "2"
click at [473, 208] on select "N/A Advance Warehouse Direct Shipment Other" at bounding box center [576, 219] width 207 height 25
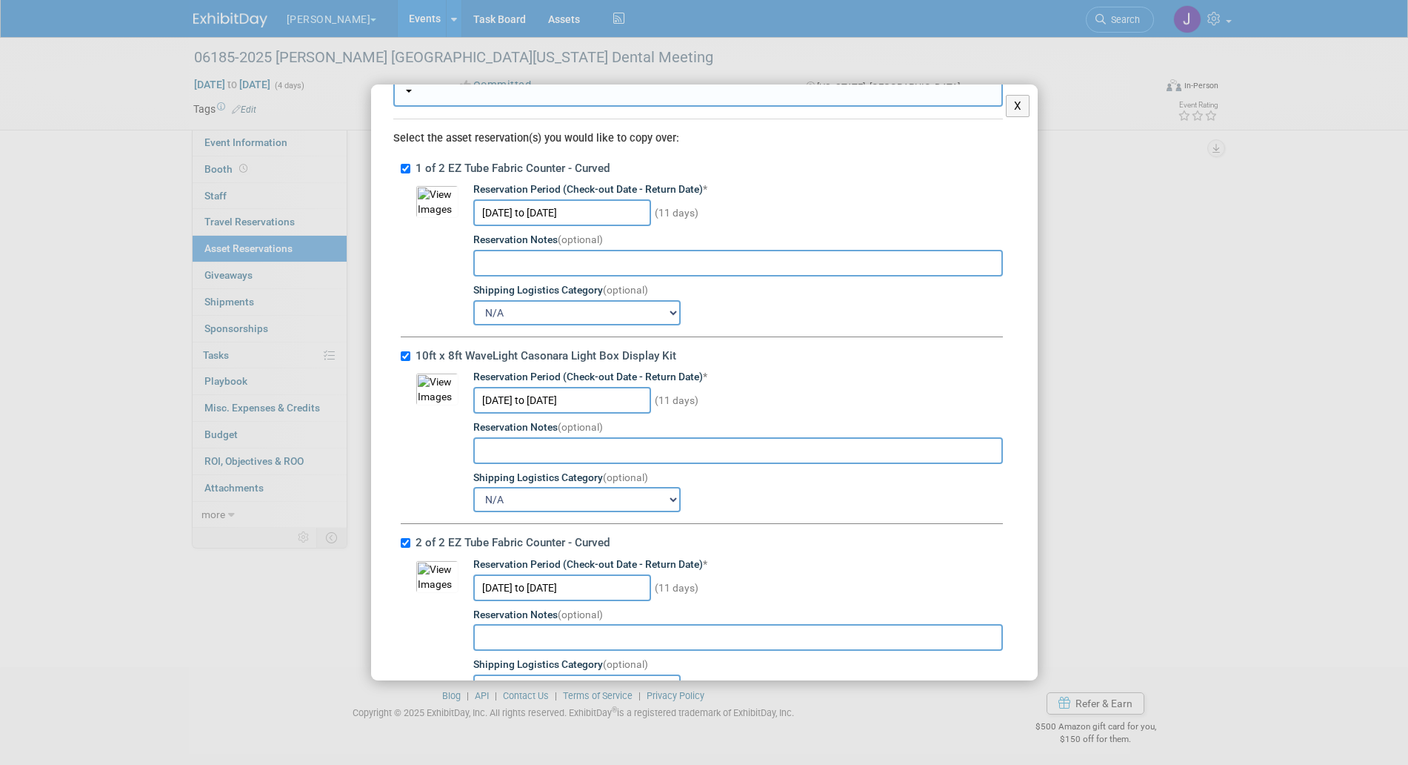
scroll to position [96, 0]
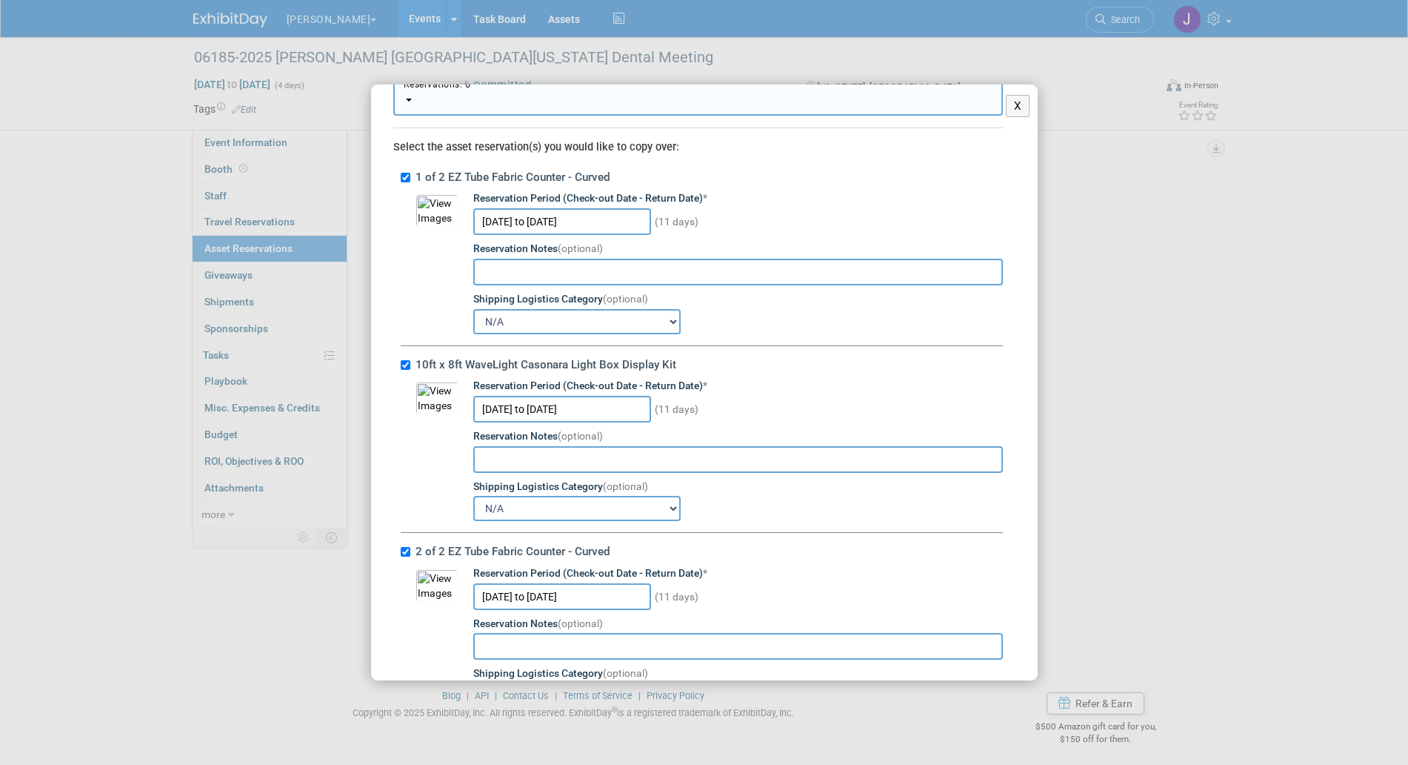
click at [597, 315] on select "N/A Advance Warehouse Direct Shipment Other" at bounding box center [576, 321] width 207 height 25
select select "2"
click at [473, 309] on select "N/A Advance Warehouse Direct Shipment Other" at bounding box center [576, 321] width 207 height 25
click at [581, 501] on select "N/A Advance Warehouse Direct Shipment Other" at bounding box center [576, 508] width 207 height 25
select select "2"
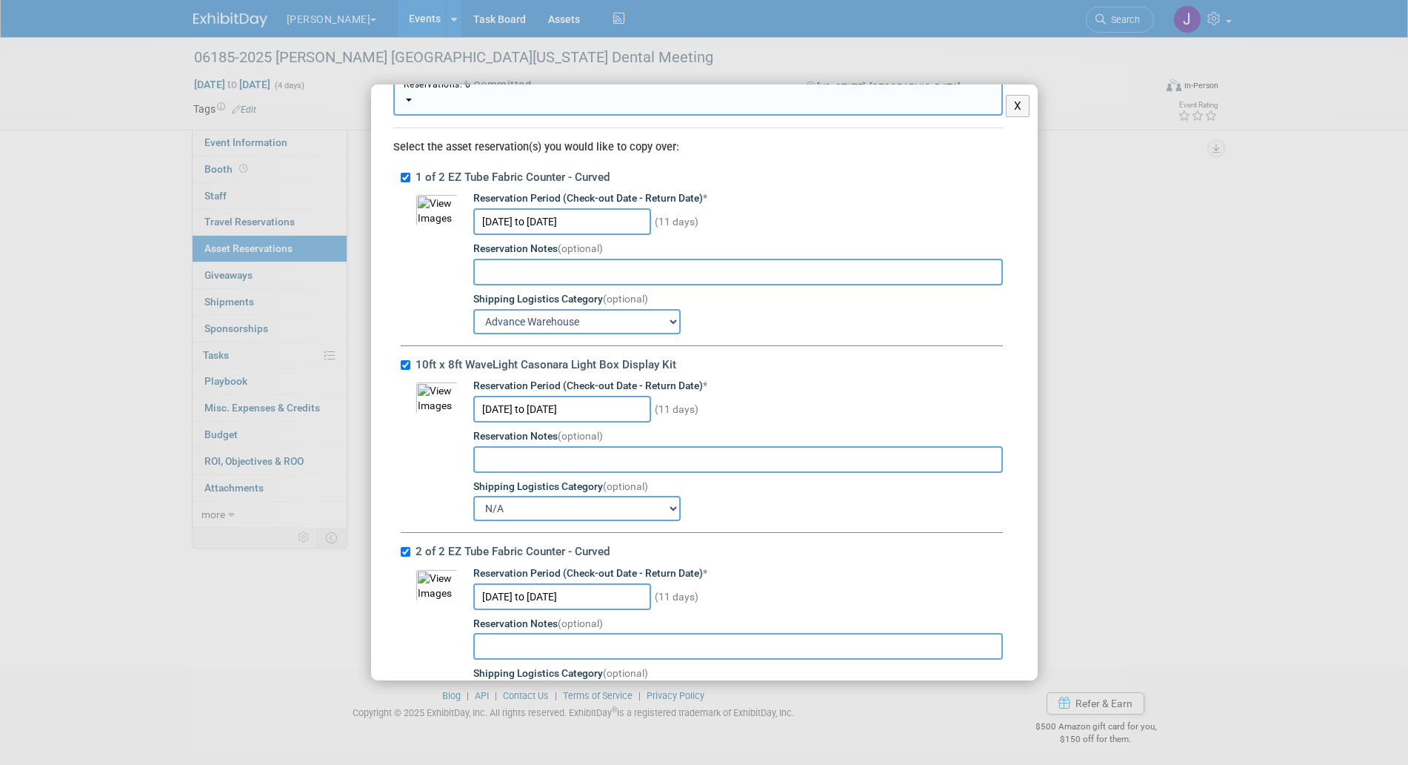
click at [473, 496] on select "N/A Advance Warehouse Direct Shipment Other" at bounding box center [576, 508] width 207 height 25
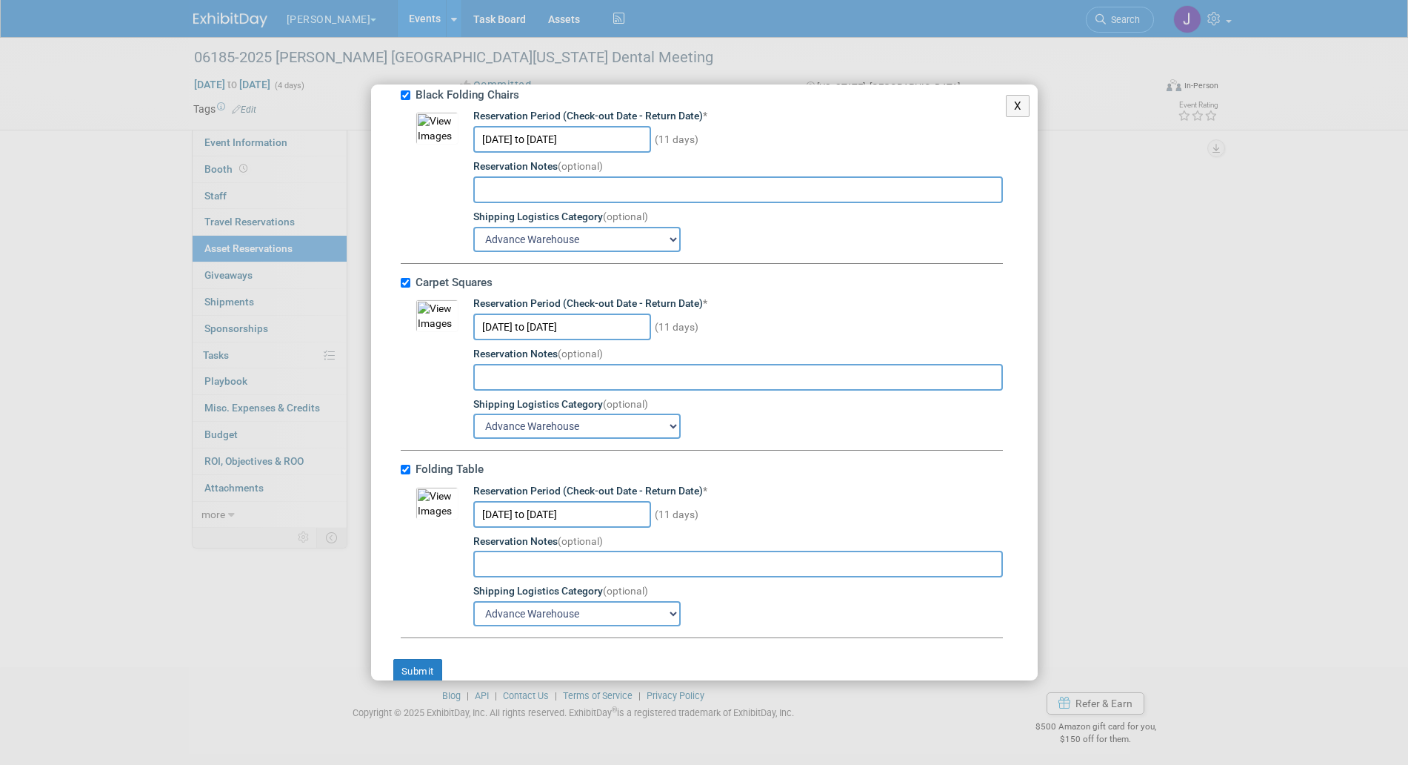
scroll to position [770, 0]
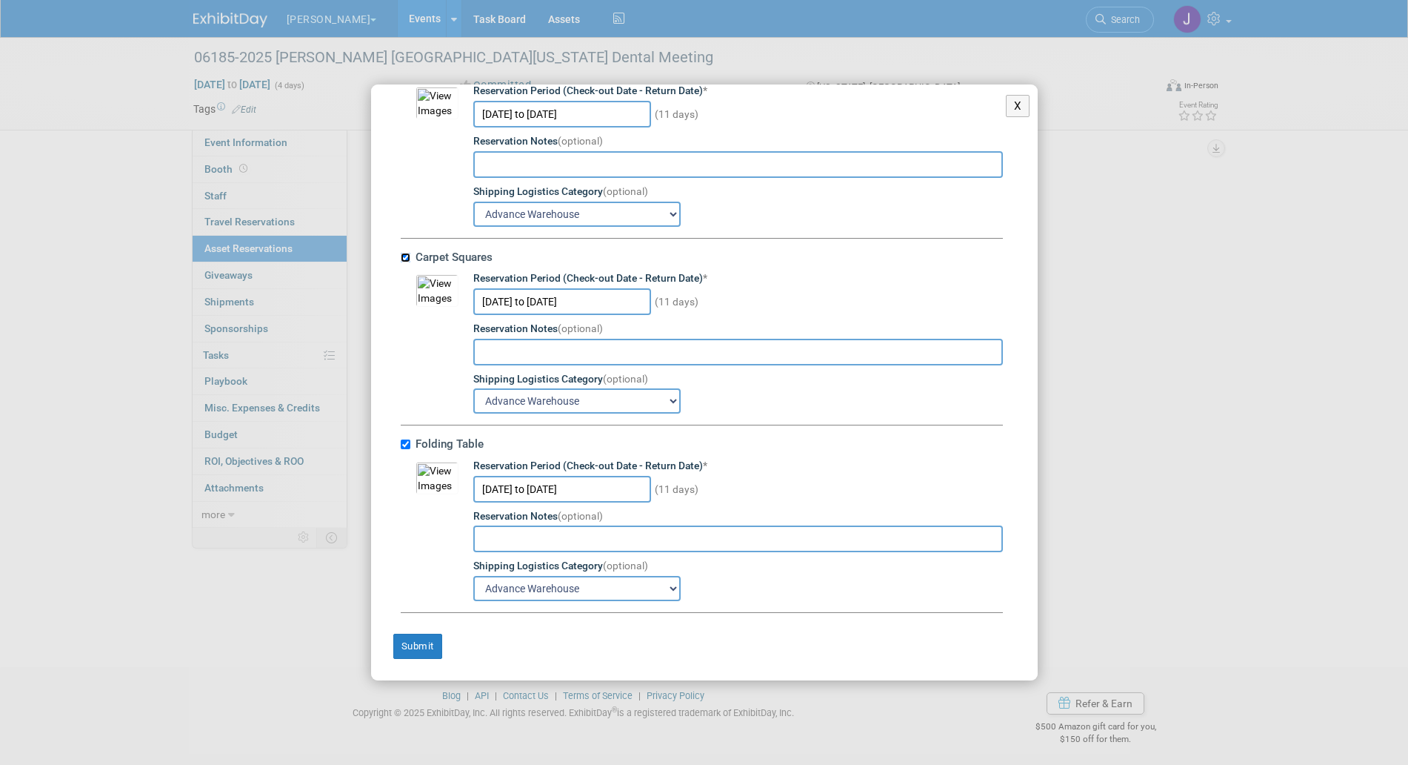
click at [409, 253] on input "Carpet Squares" at bounding box center [406, 258] width 10 height 10
checkbox input "false"
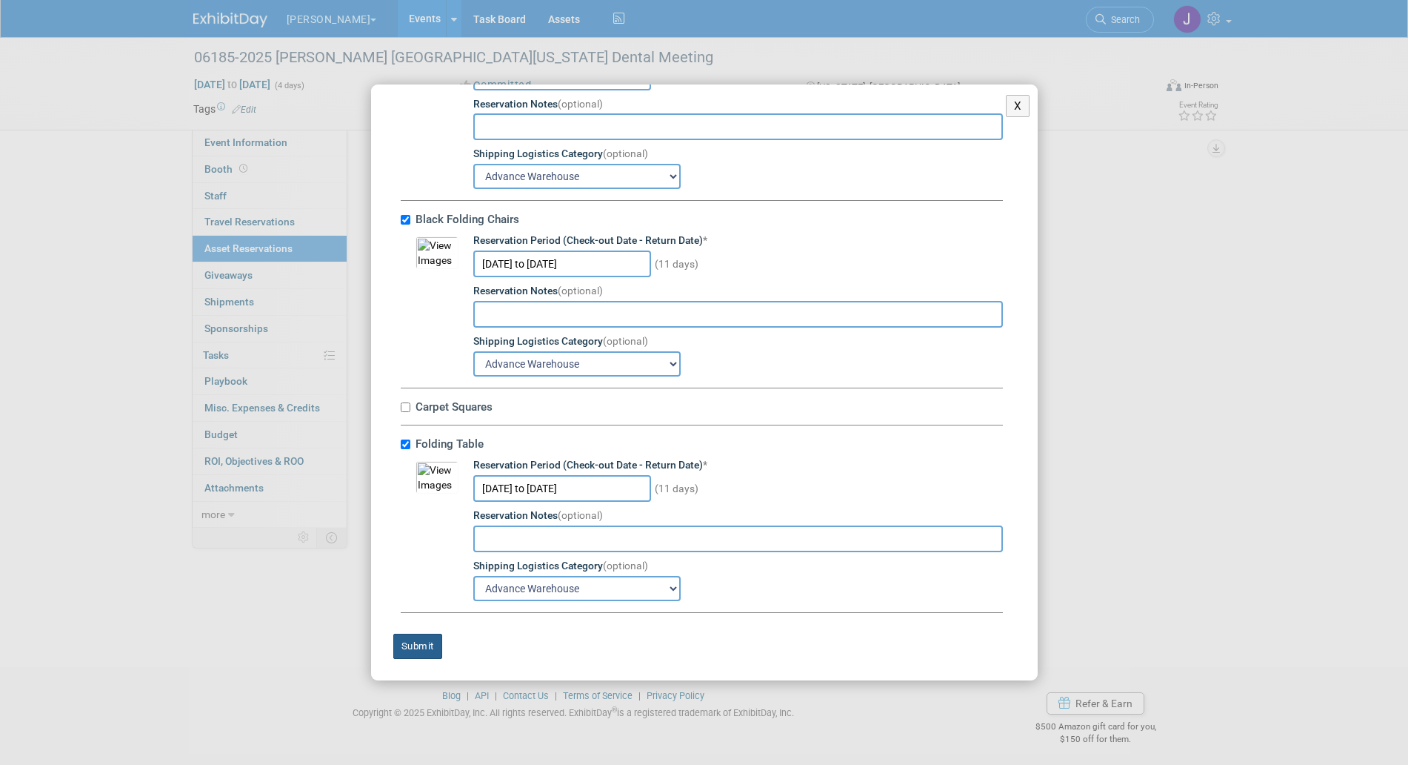
click at [428, 642] on button "Submit" at bounding box center [417, 645] width 49 height 25
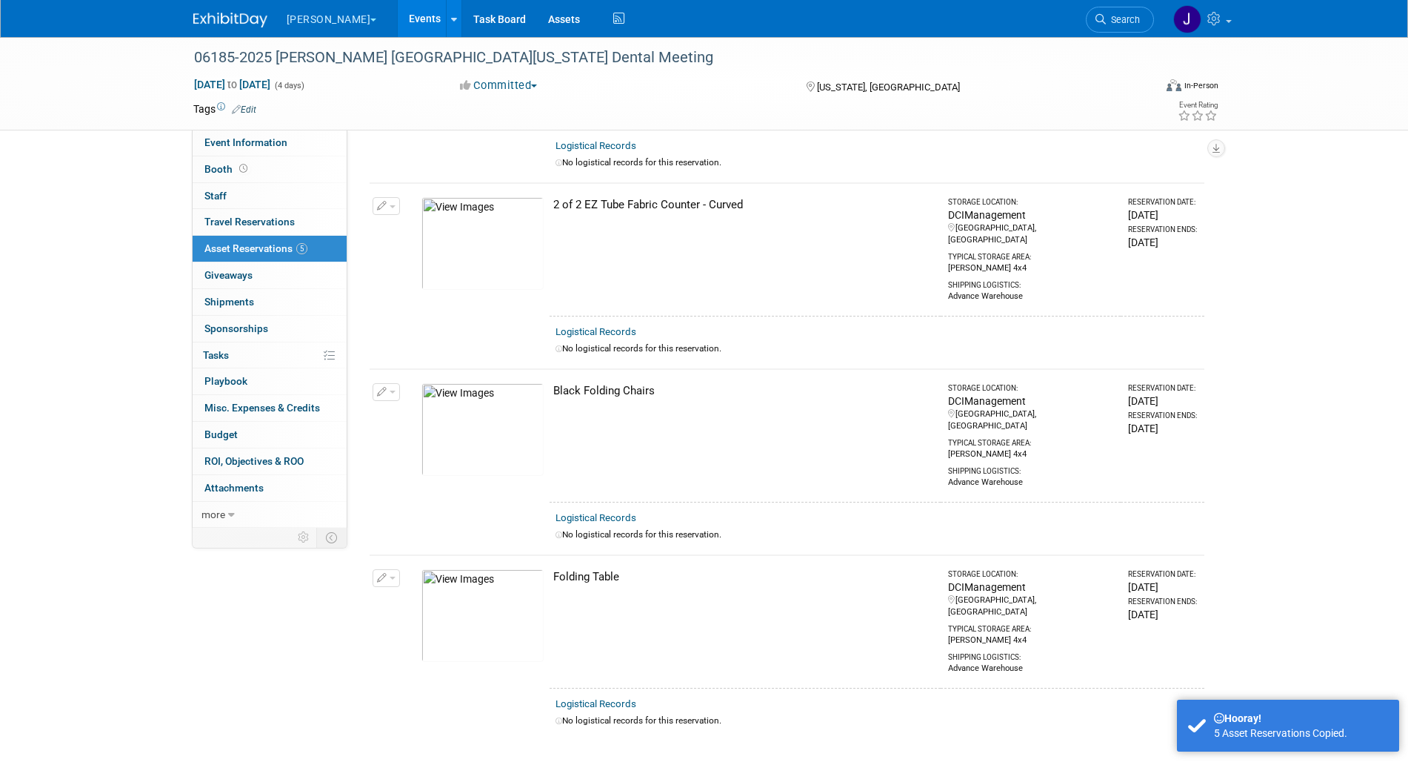
scroll to position [397, 0]
